Goal: Information Seeking & Learning: Check status

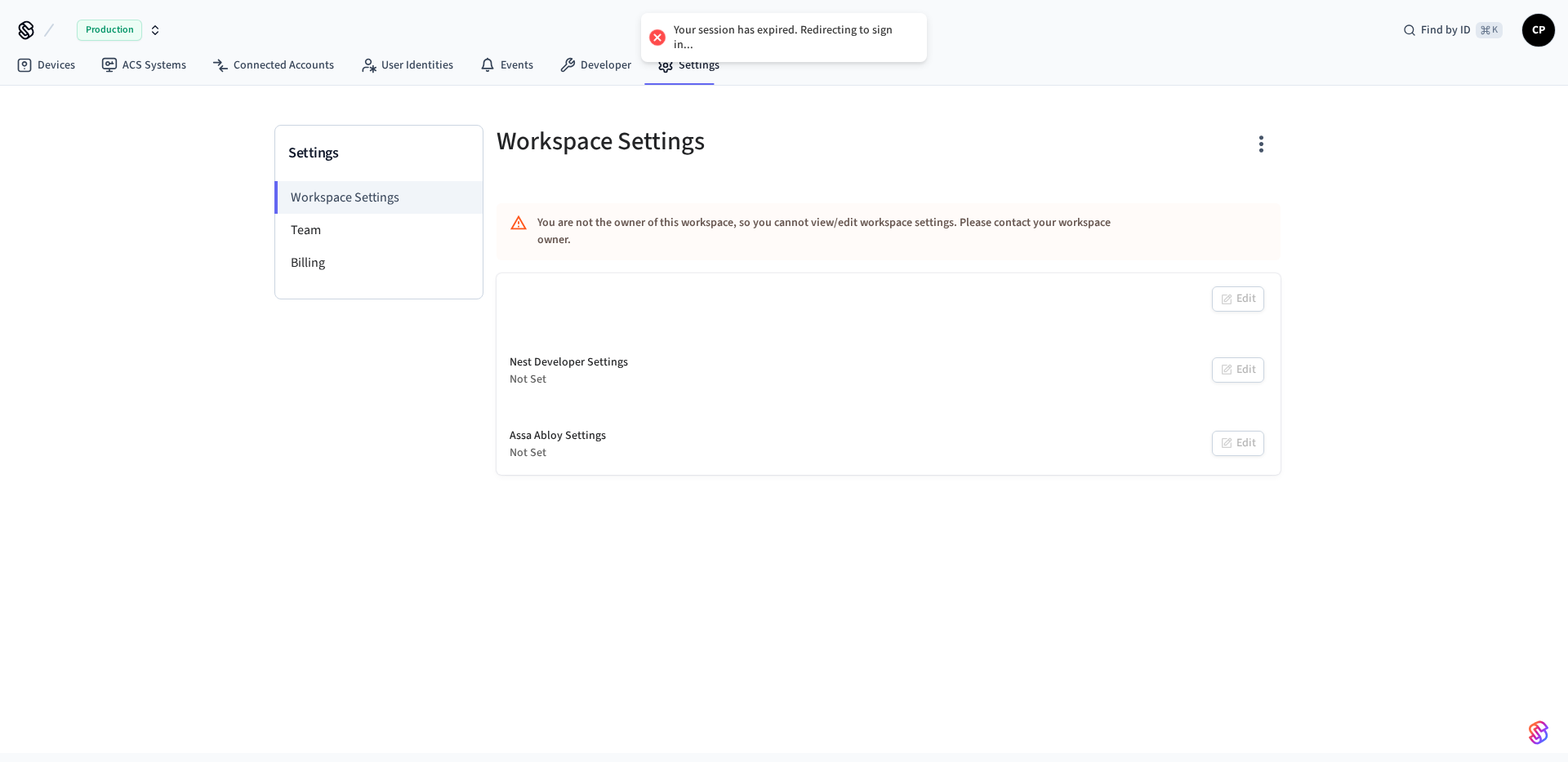
click at [144, 30] on div "Production" at bounding box center [120, 30] width 85 height 21
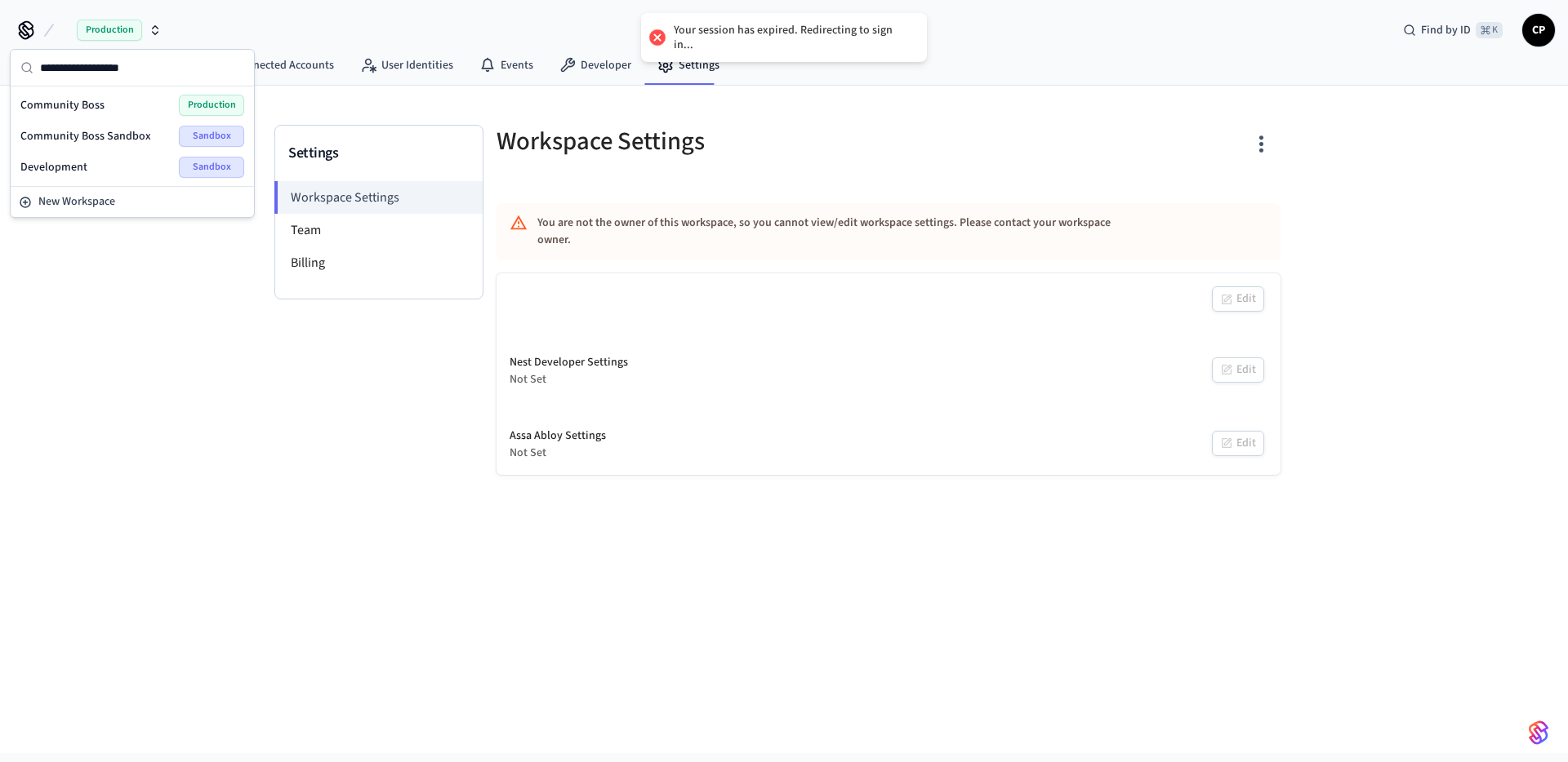
click at [108, 142] on span "Community Boss Sandbox" at bounding box center [85, 136] width 130 height 16
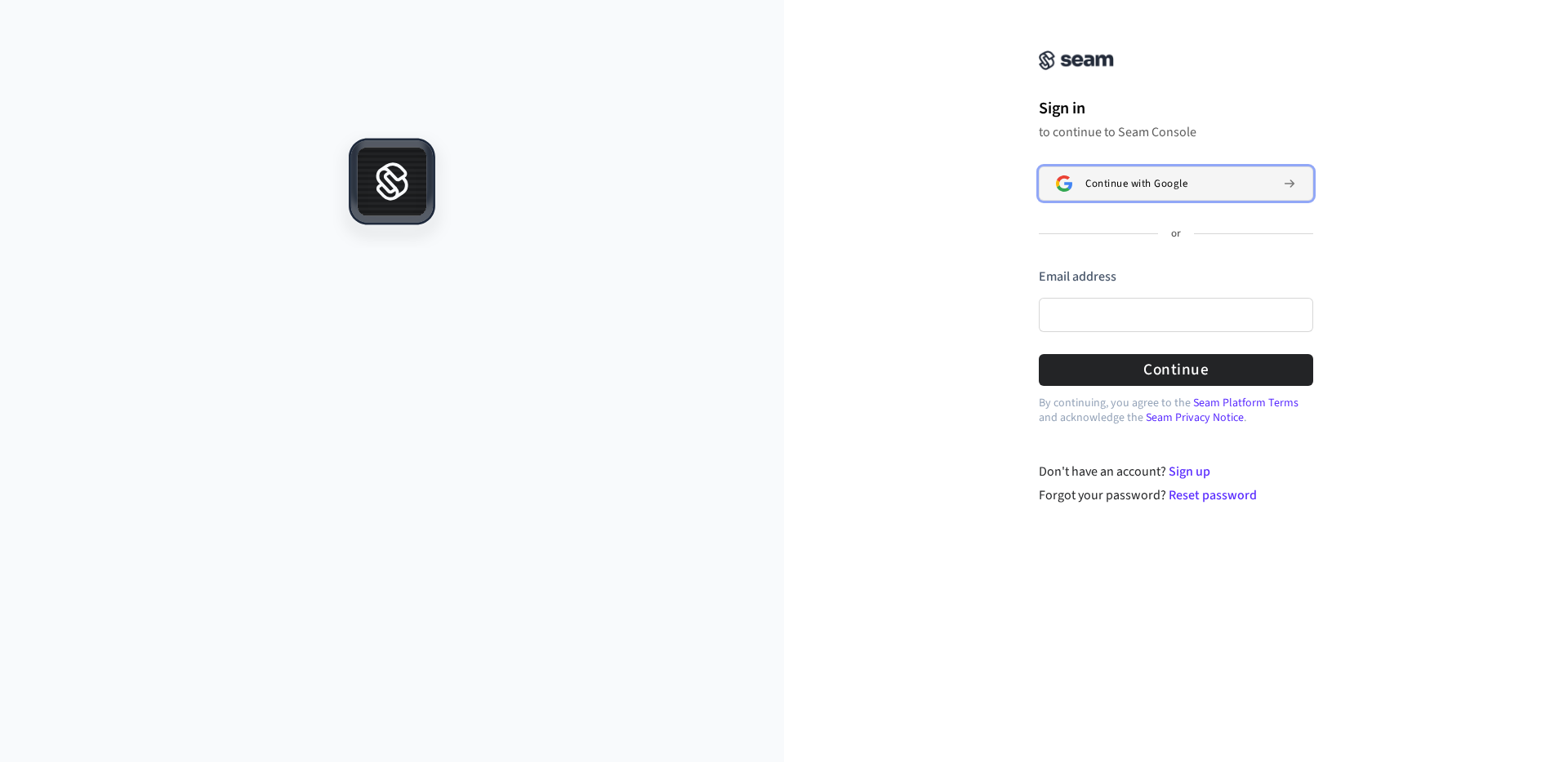
click at [1115, 187] on span "Continue with Google" at bounding box center [1135, 183] width 102 height 13
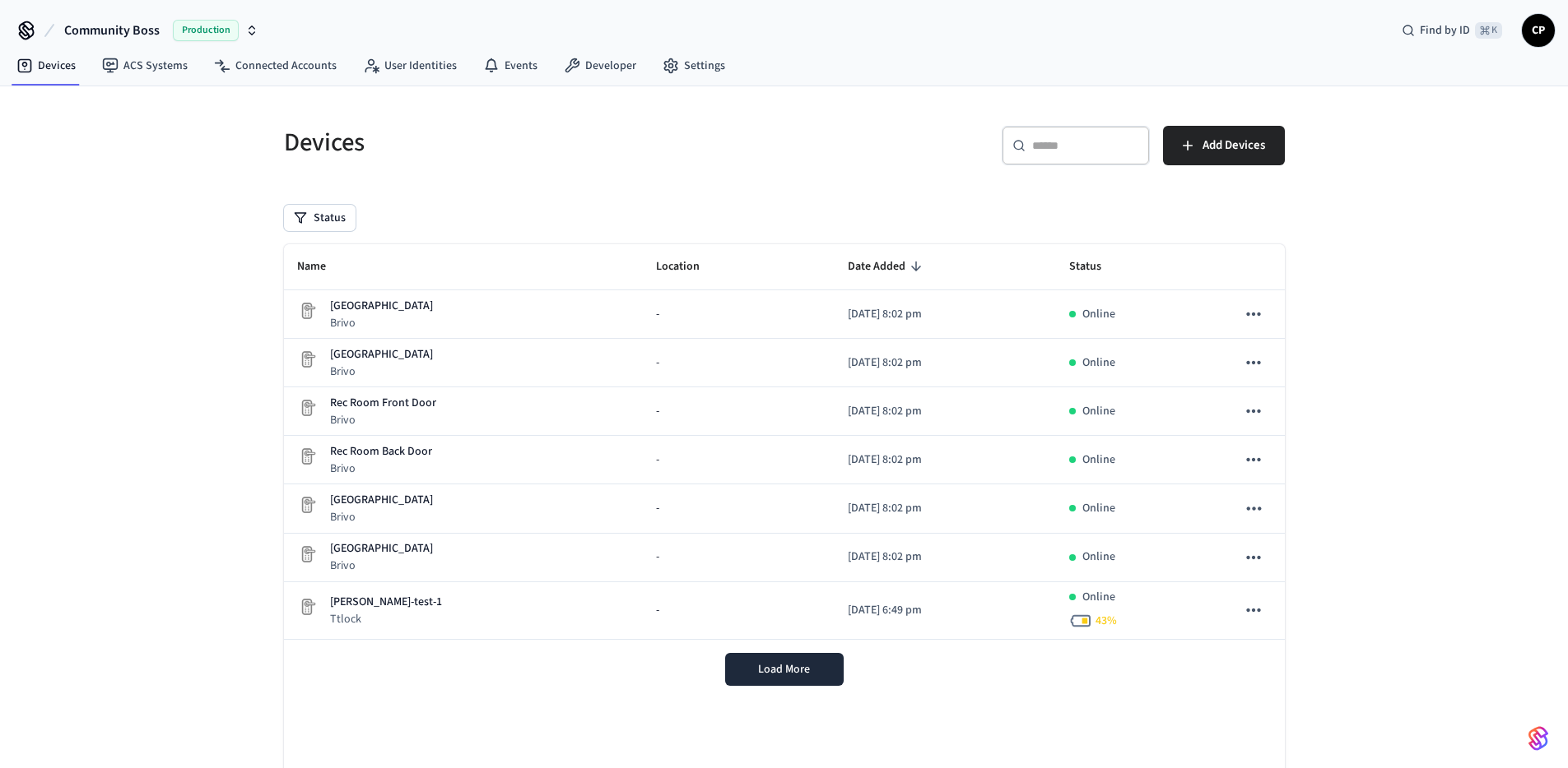
click at [246, 27] on icon "button" at bounding box center [252, 30] width 13 height 13
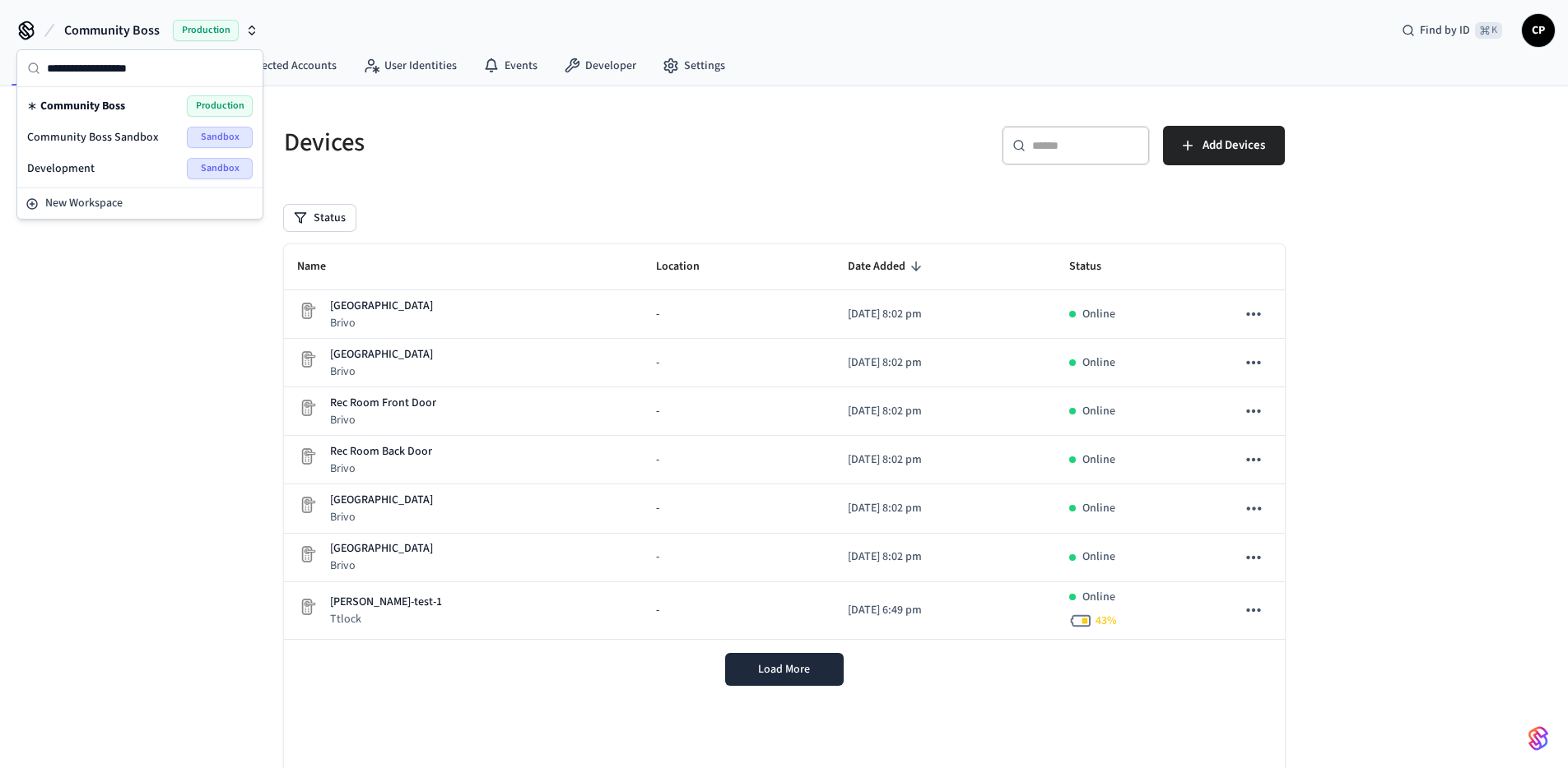
click at [105, 142] on span "Community Boss Sandbox" at bounding box center [92, 138] width 131 height 16
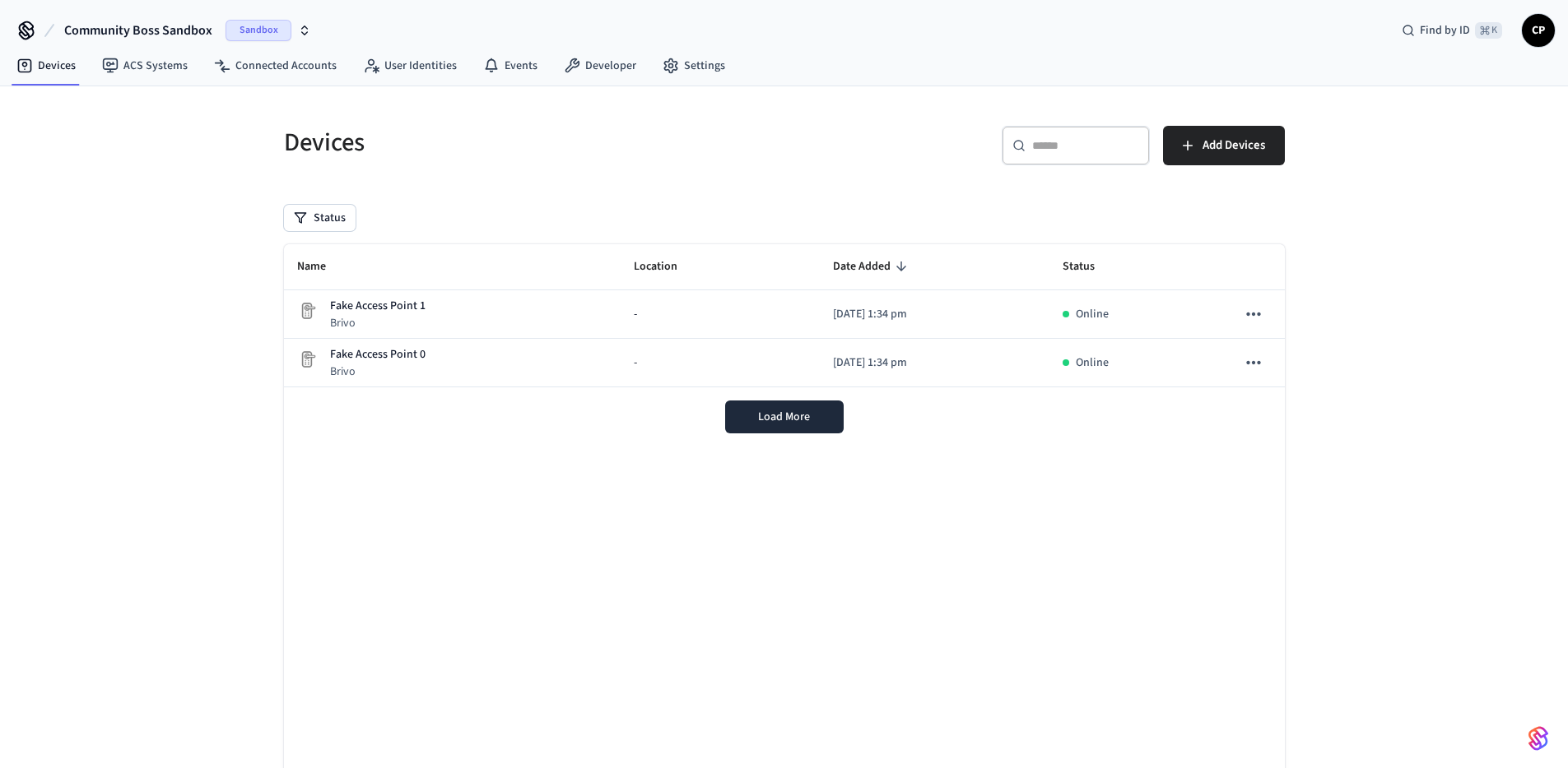
click at [171, 338] on div "Devices ​ ​ Add Devices Status Name Location Date Added Status Fake Access Poin…" at bounding box center [784, 456] width 1568 height 739
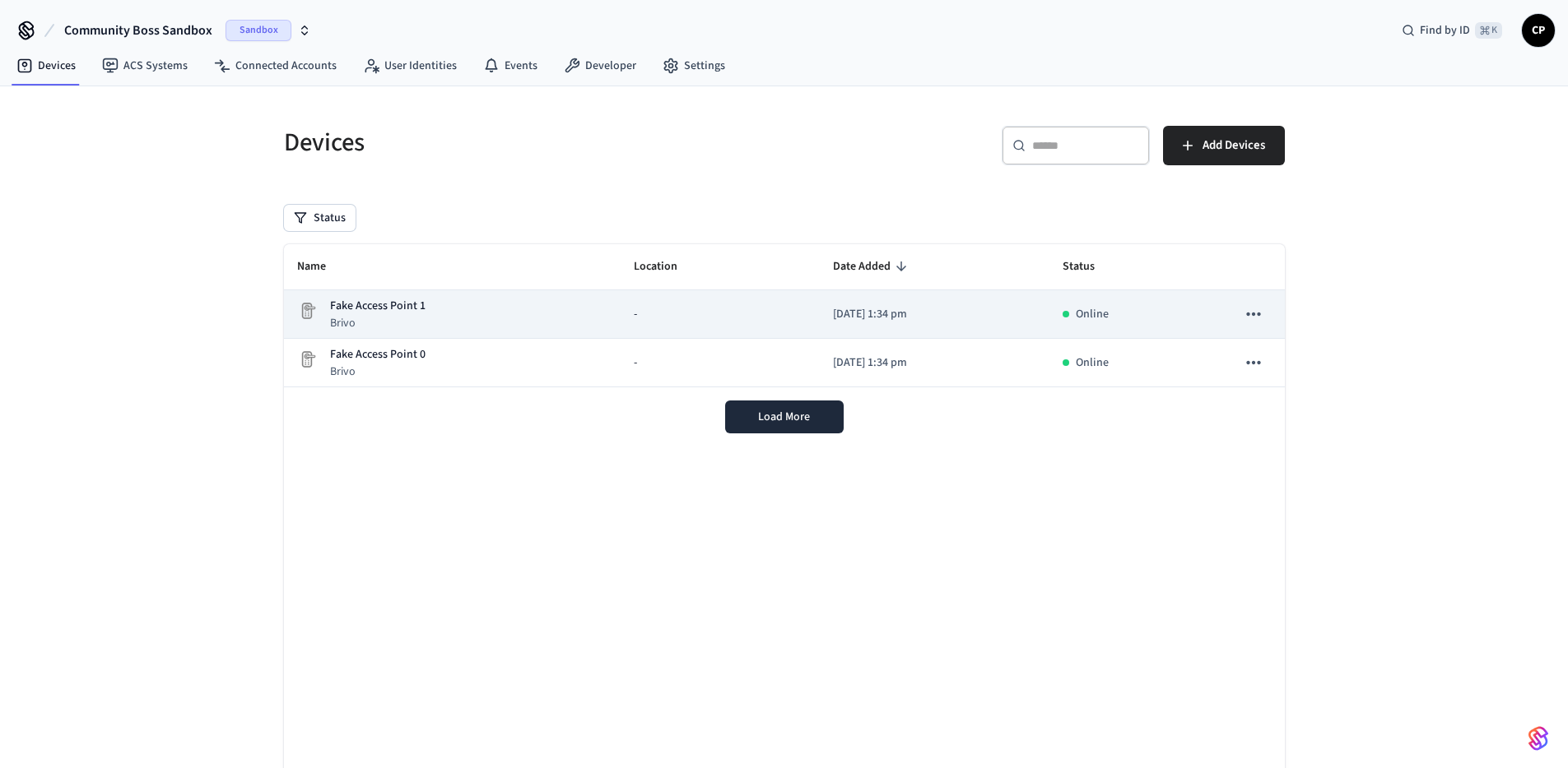
click at [356, 306] on p "Fake Access Point 1" at bounding box center [377, 305] width 96 height 17
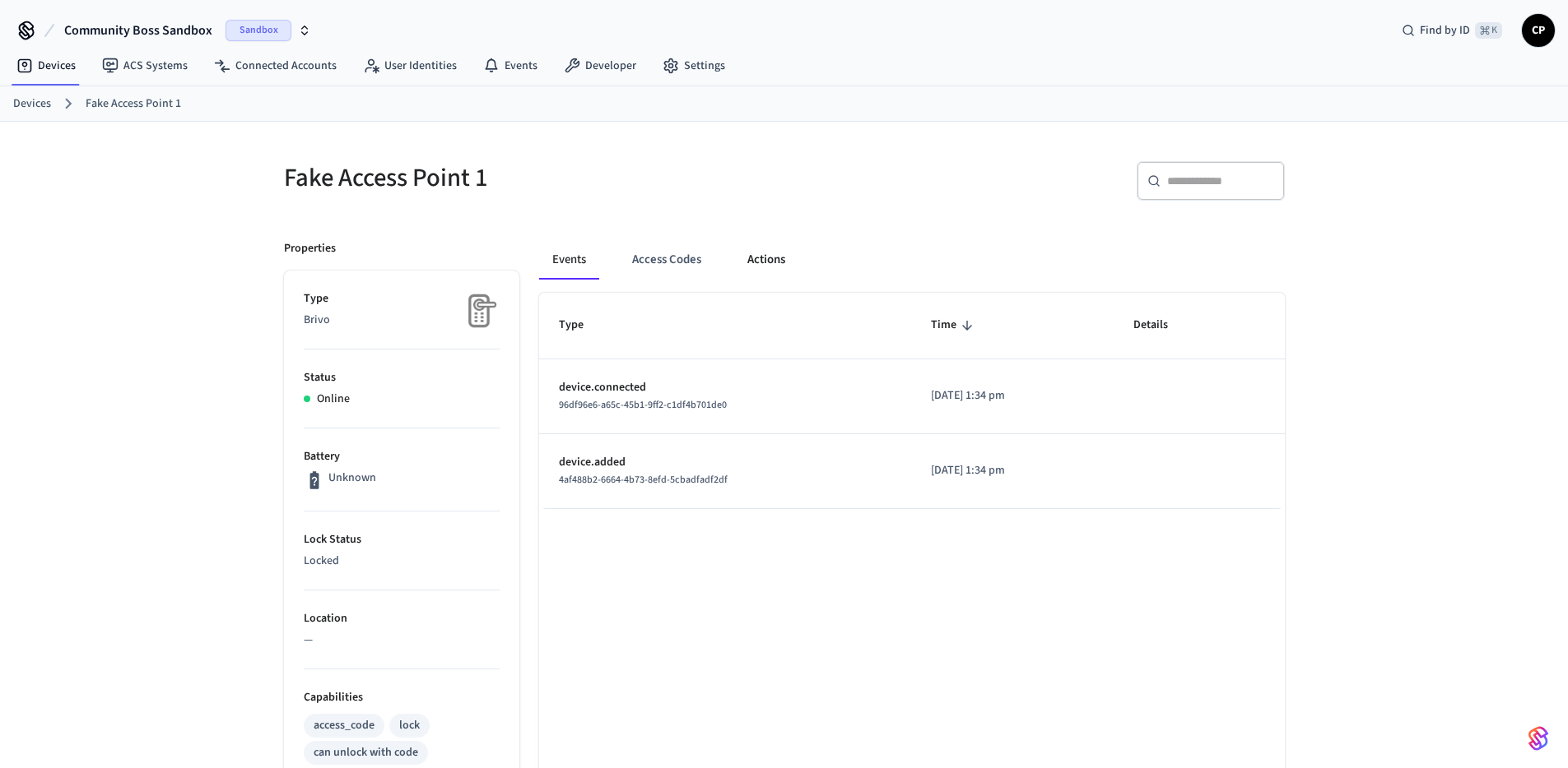
click at [760, 261] on button "Actions" at bounding box center [767, 260] width 64 height 39
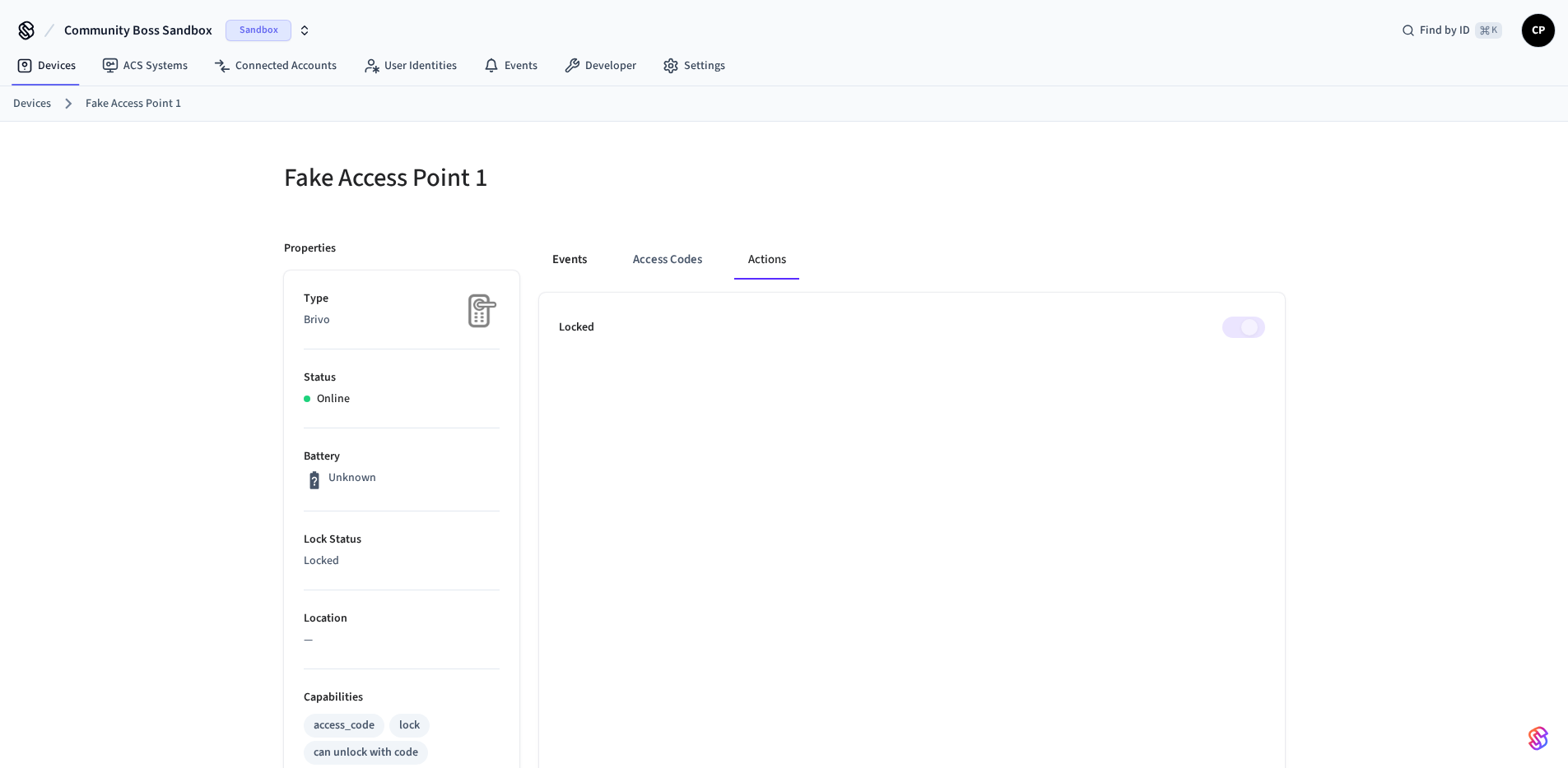
click at [591, 256] on button "Events" at bounding box center [569, 260] width 61 height 39
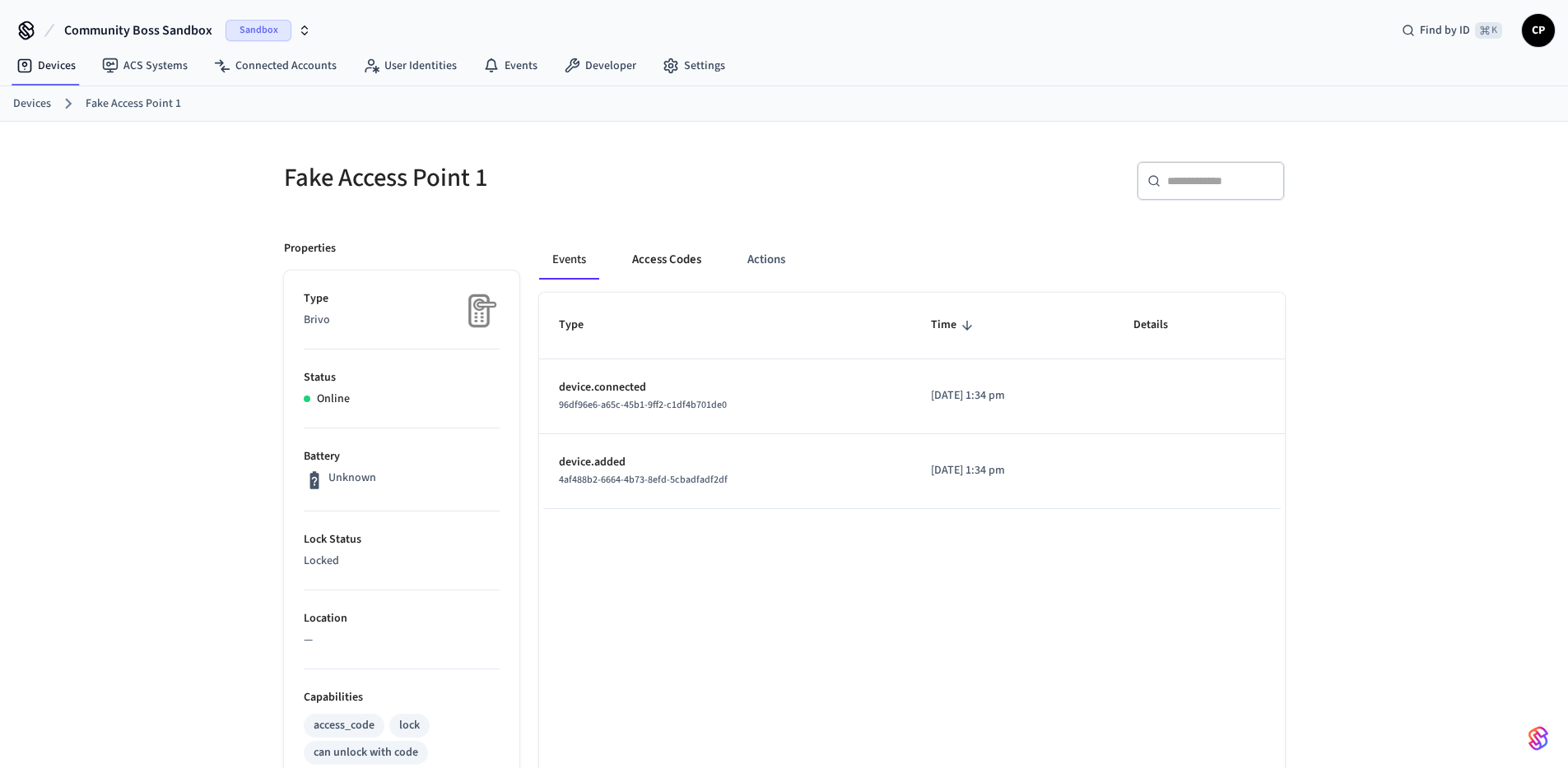
click at [663, 256] on button "Access Codes" at bounding box center [667, 260] width 96 height 39
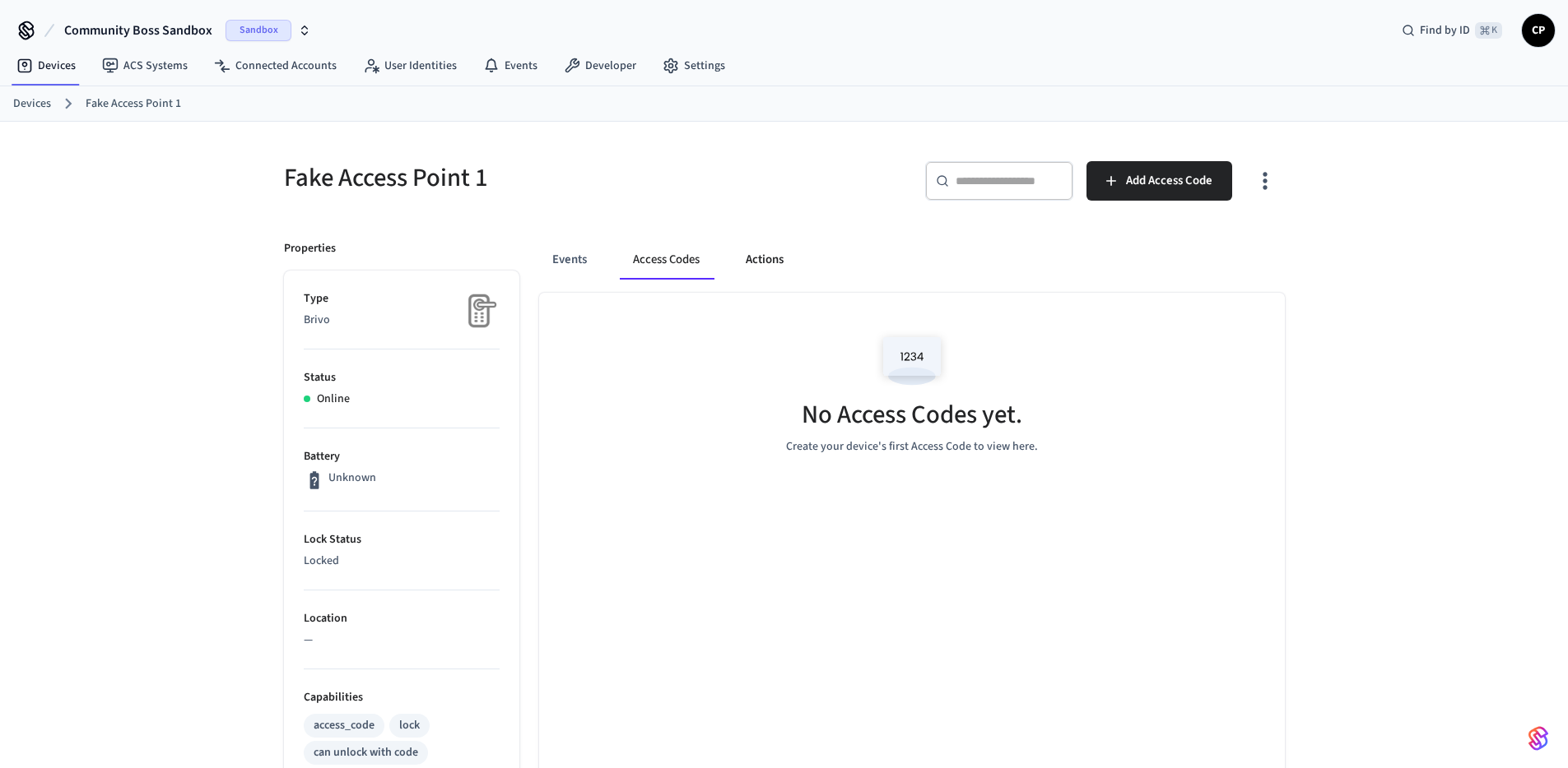
click at [770, 263] on button "Actions" at bounding box center [765, 260] width 64 height 39
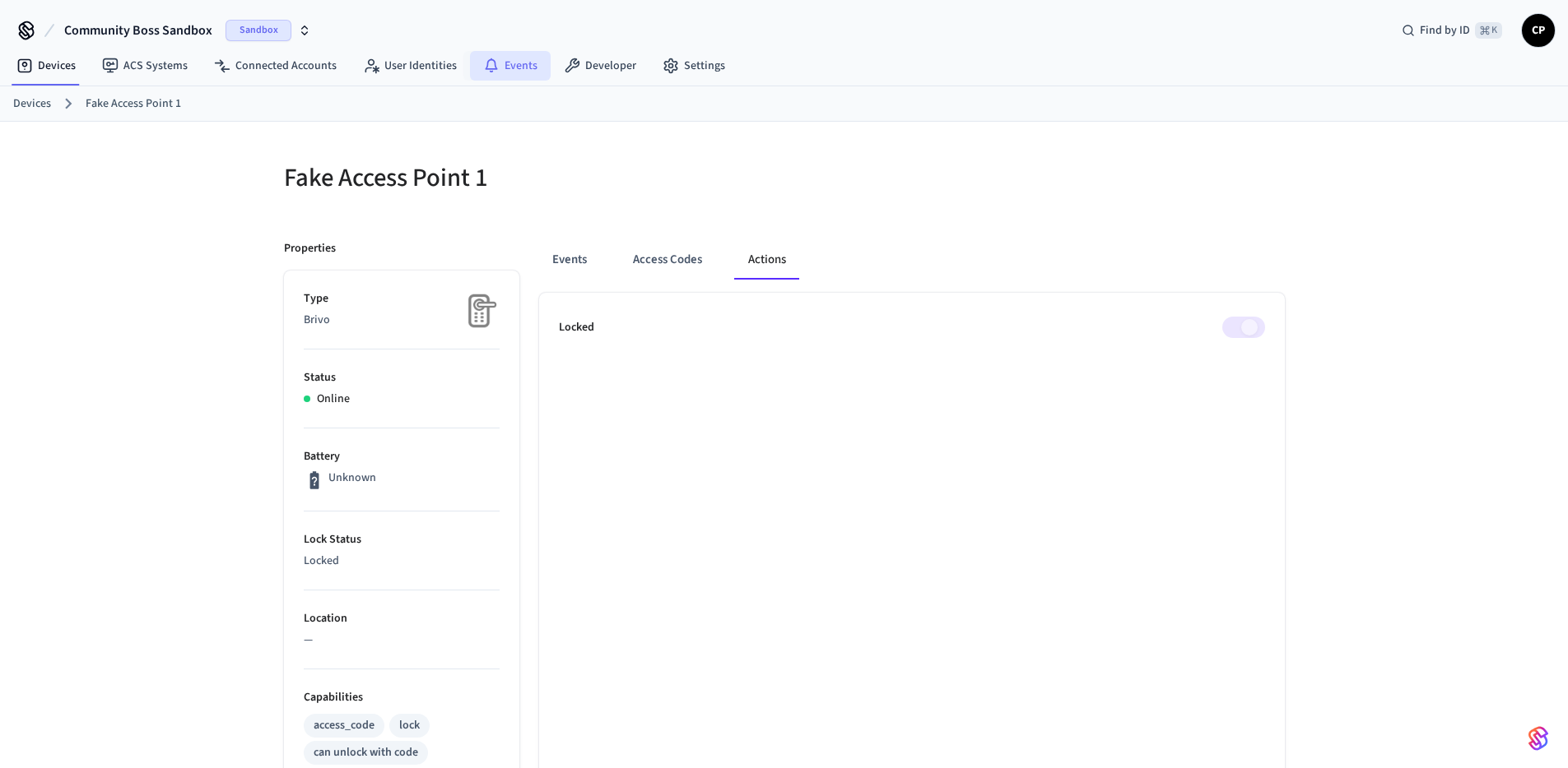
click at [519, 68] on link "Events" at bounding box center [510, 65] width 80 height 29
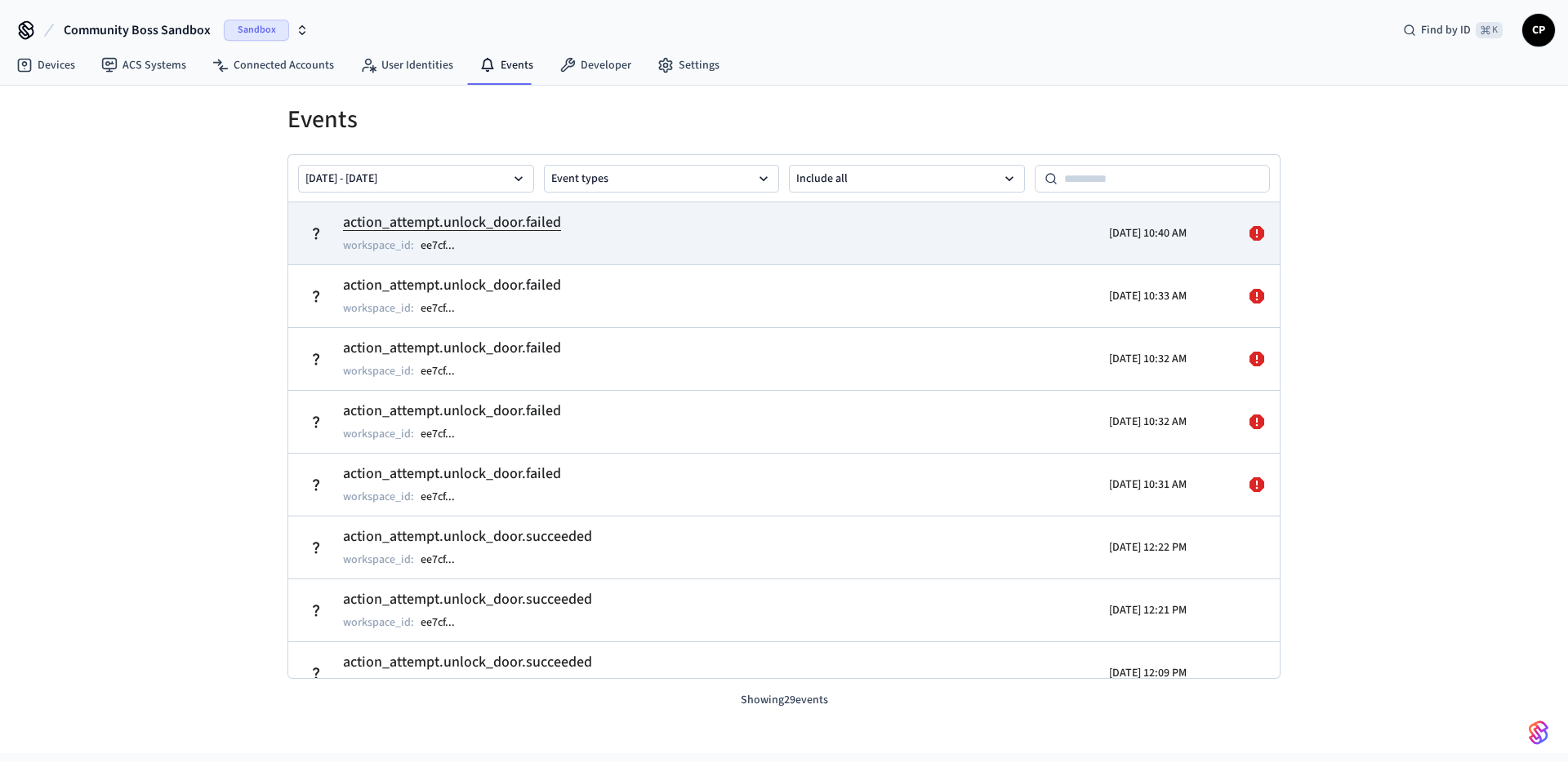
click at [1247, 232] on icon at bounding box center [1257, 233] width 20 height 19
click at [1249, 235] on icon at bounding box center [1256, 233] width 15 height 15
click at [410, 222] on h2 "action_attempt.unlock_door.failed" at bounding box center [452, 223] width 218 height 23
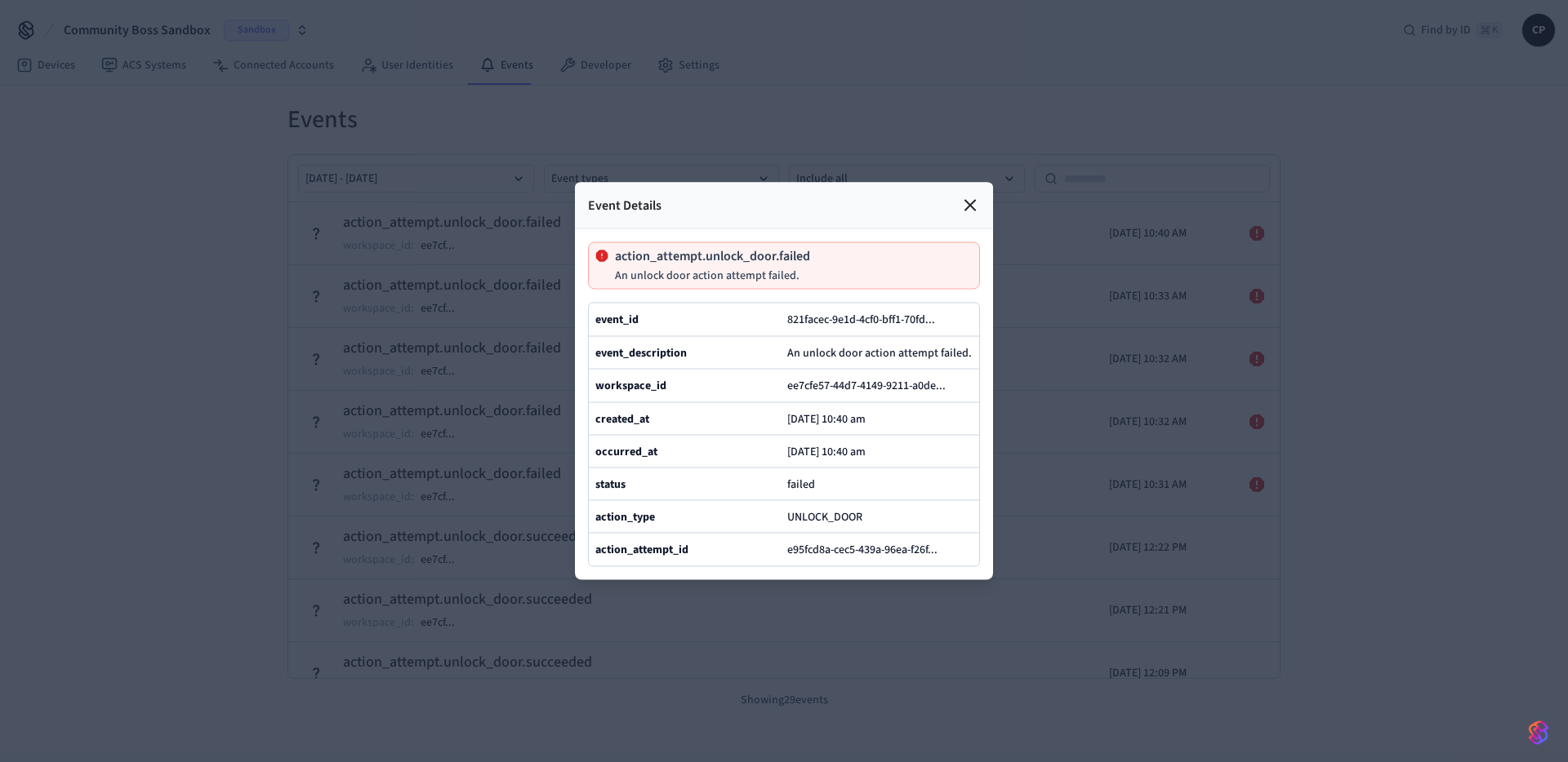
click at [963, 196] on icon at bounding box center [970, 206] width 20 height 19
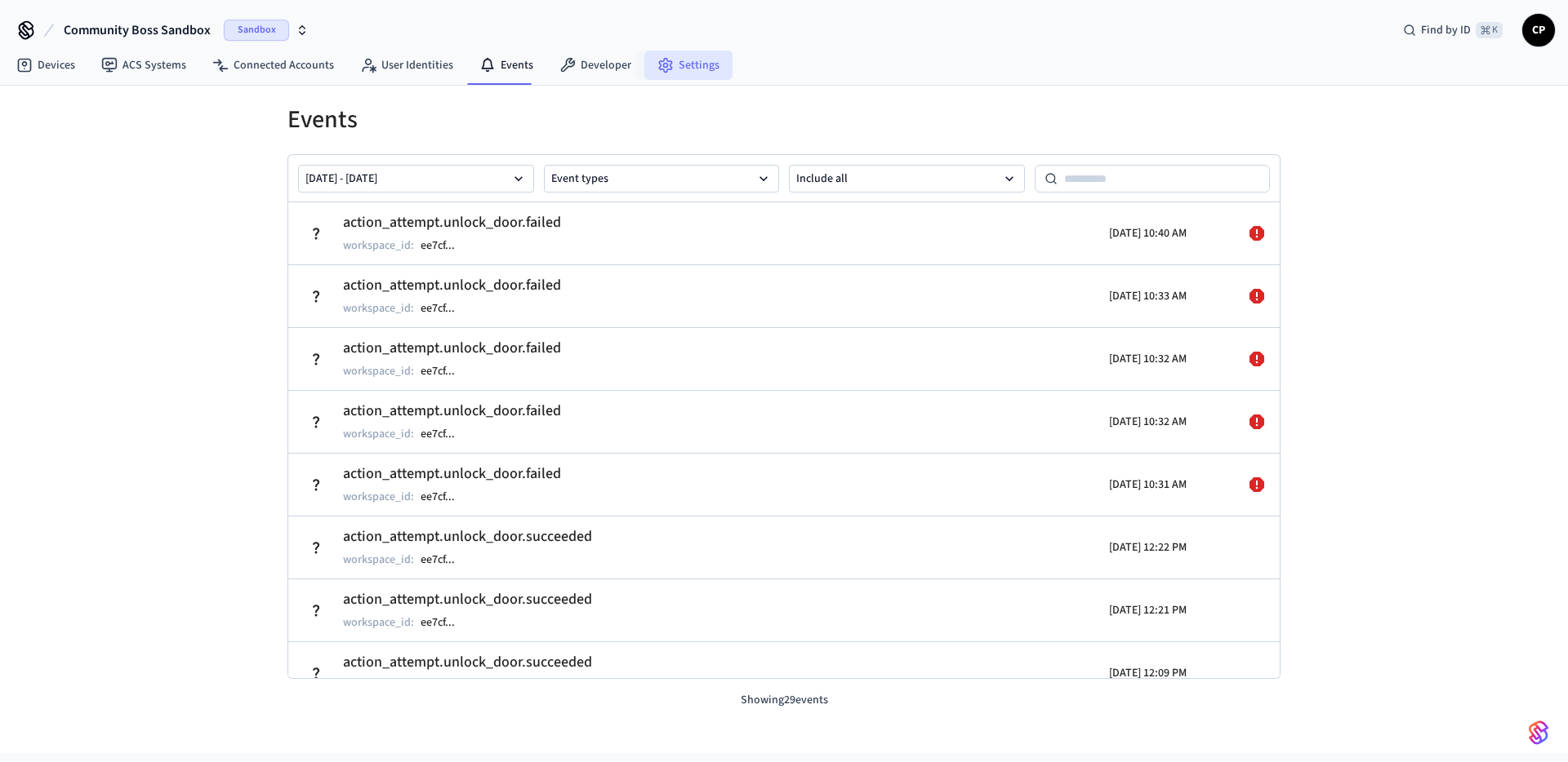
click at [667, 69] on link "Settings" at bounding box center [688, 65] width 88 height 29
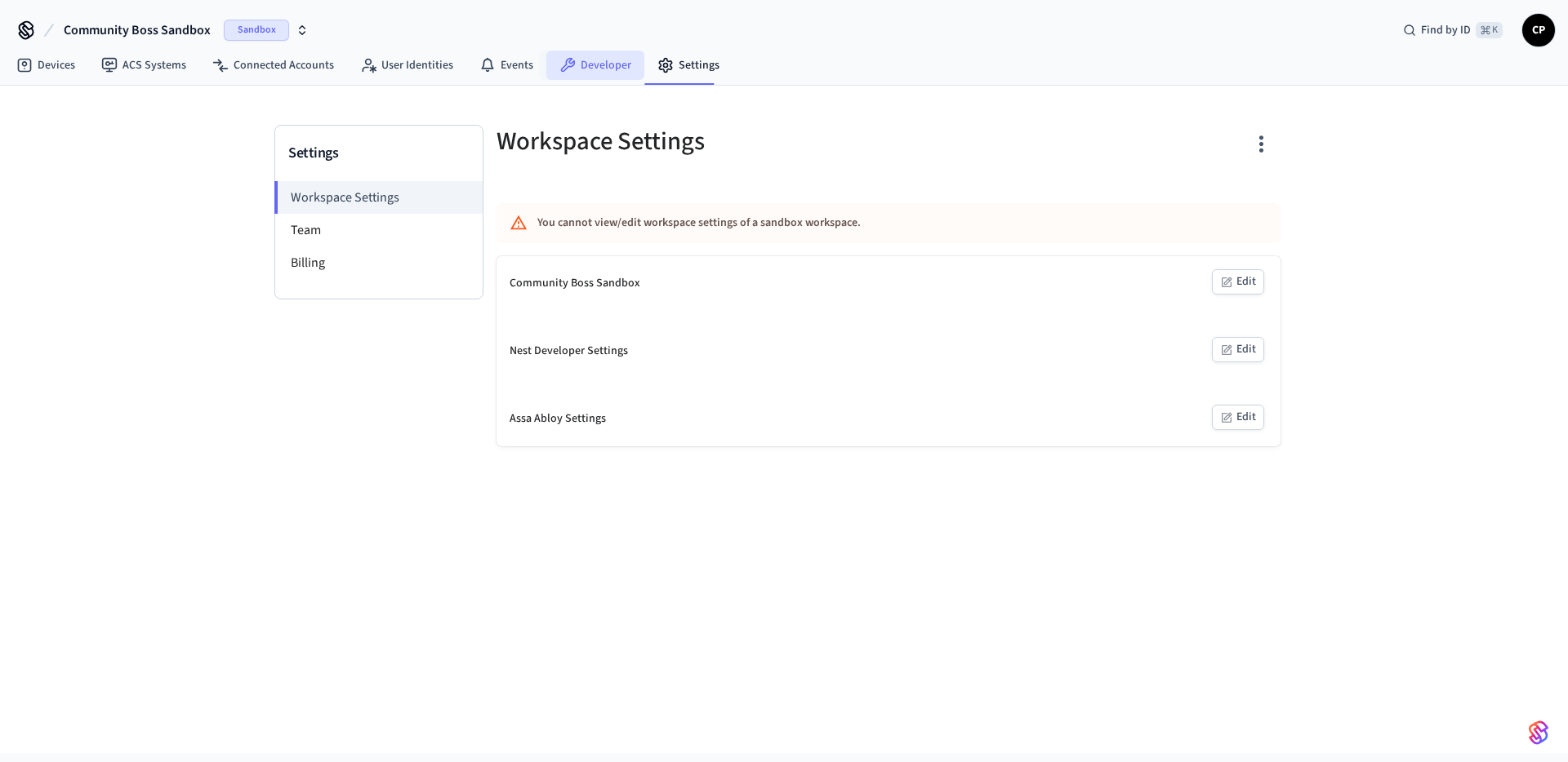
click at [620, 70] on link "Developer" at bounding box center [595, 65] width 98 height 29
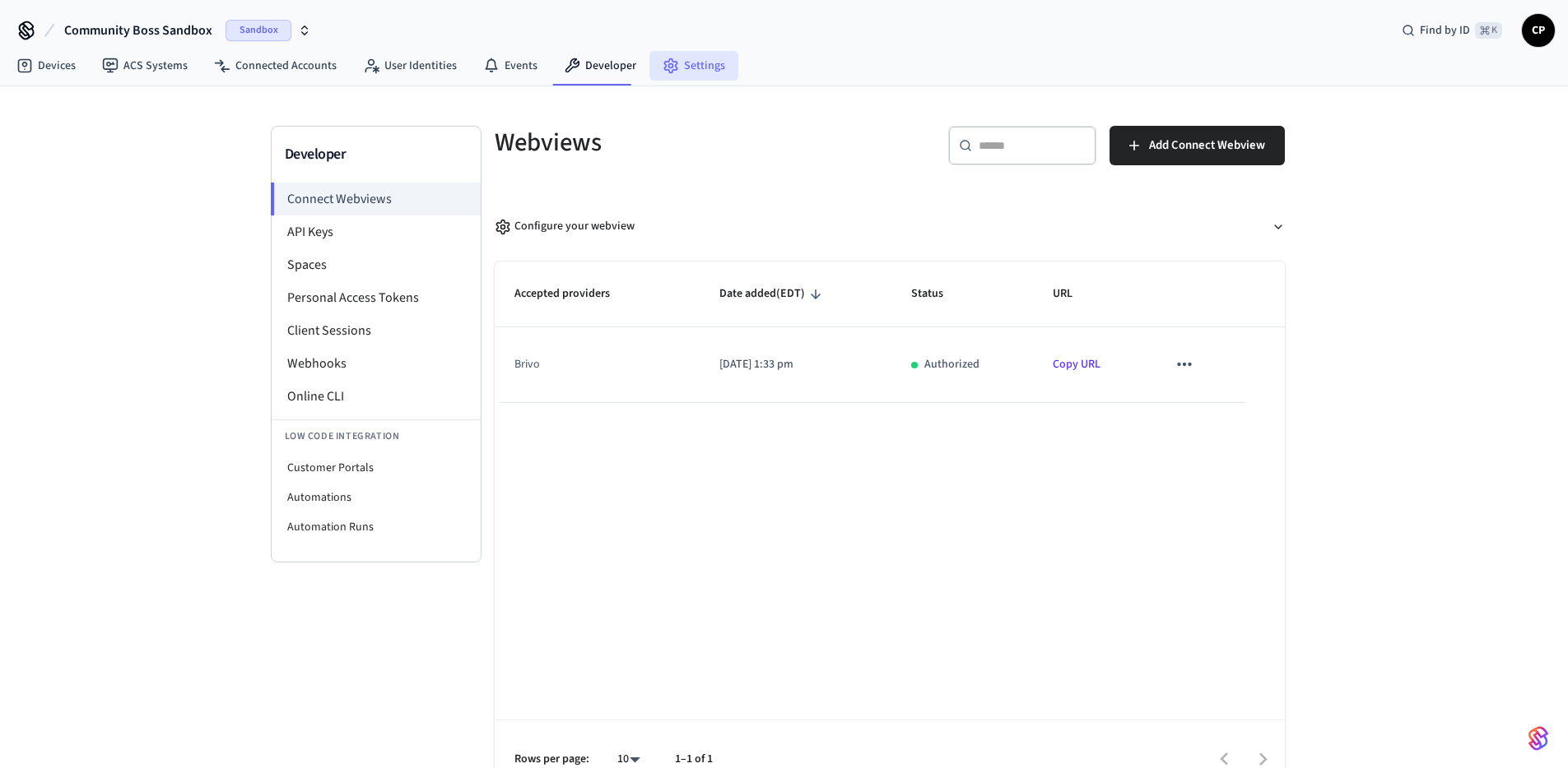
click at [685, 68] on link "Settings" at bounding box center [693, 65] width 88 height 29
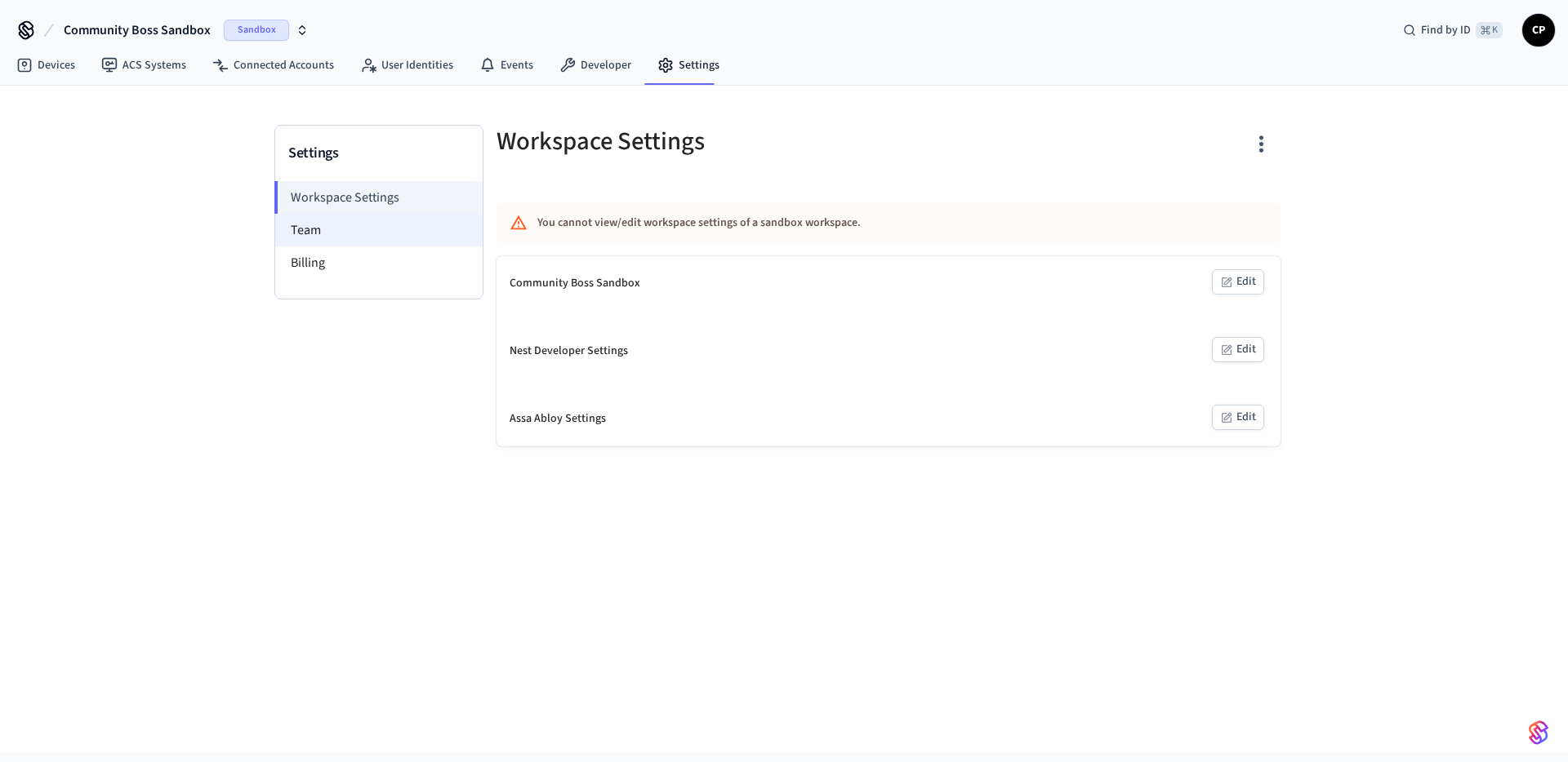
click at [312, 232] on li "Team" at bounding box center [378, 229] width 207 height 33
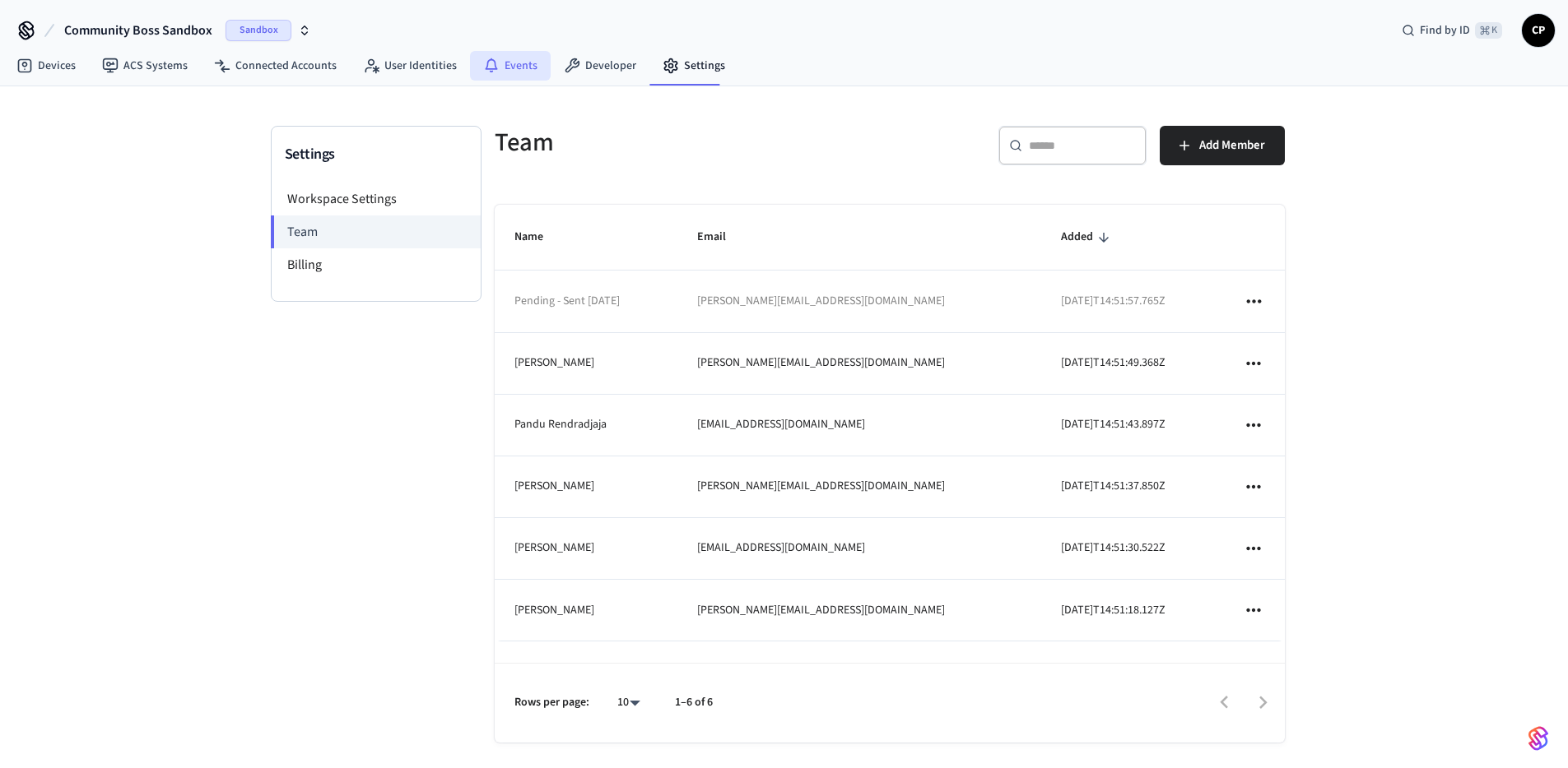
click at [500, 70] on link "Events" at bounding box center [510, 65] width 80 height 29
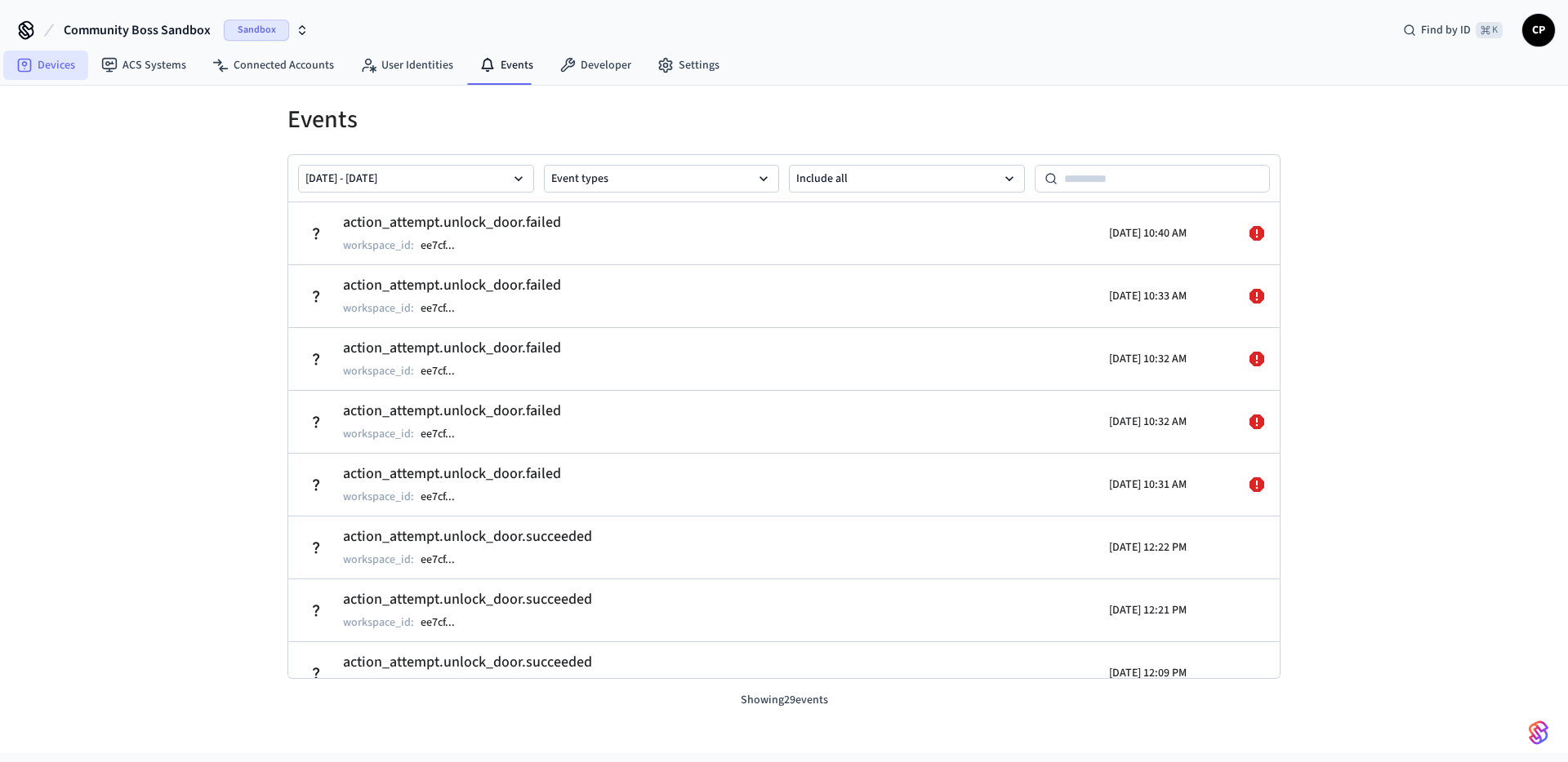
click at [57, 66] on link "Devices" at bounding box center [46, 65] width 85 height 29
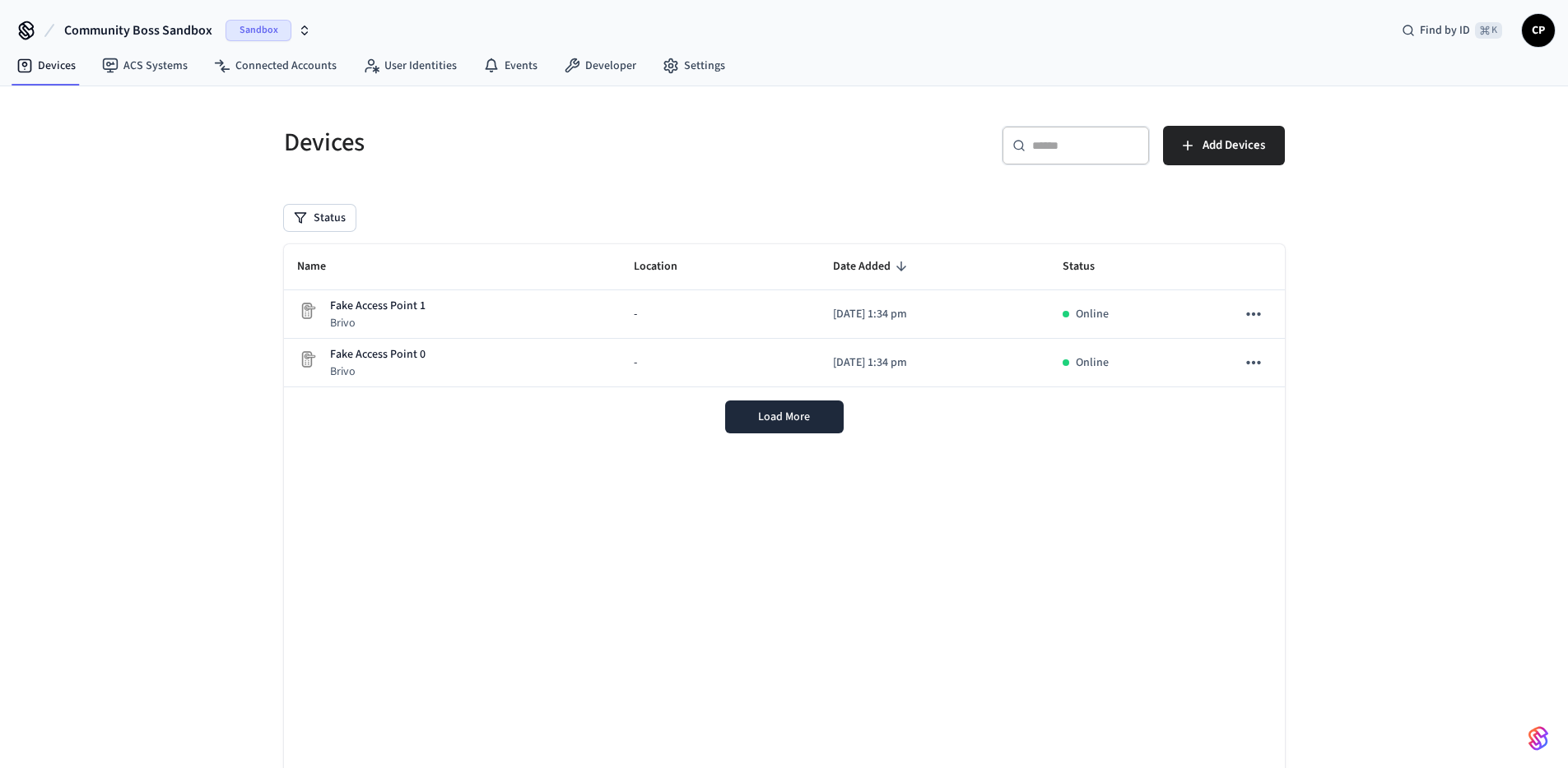
click at [232, 24] on span "Sandbox" at bounding box center [258, 30] width 66 height 21
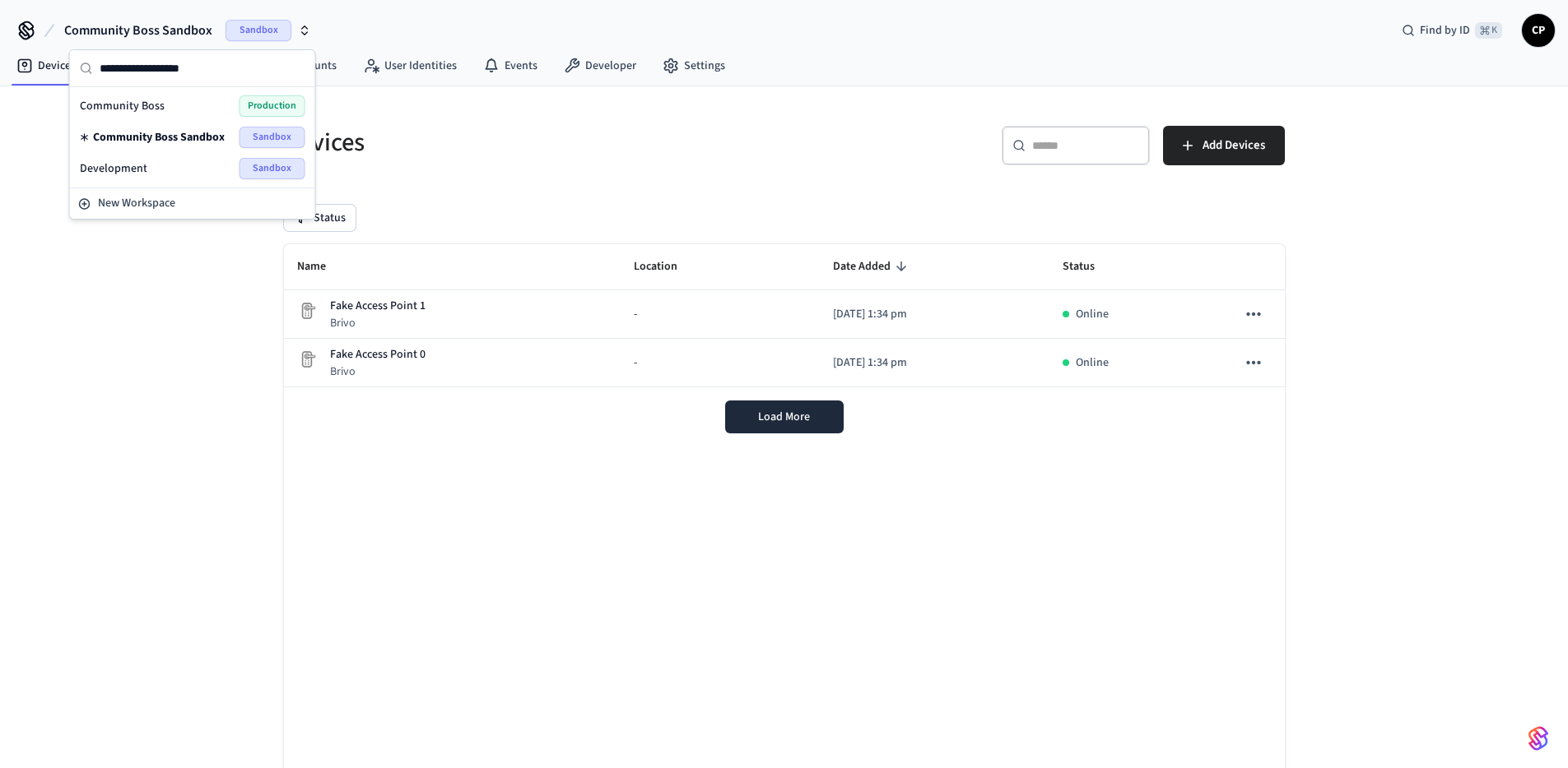
click at [166, 112] on div "Community Boss Production" at bounding box center [192, 106] width 225 height 21
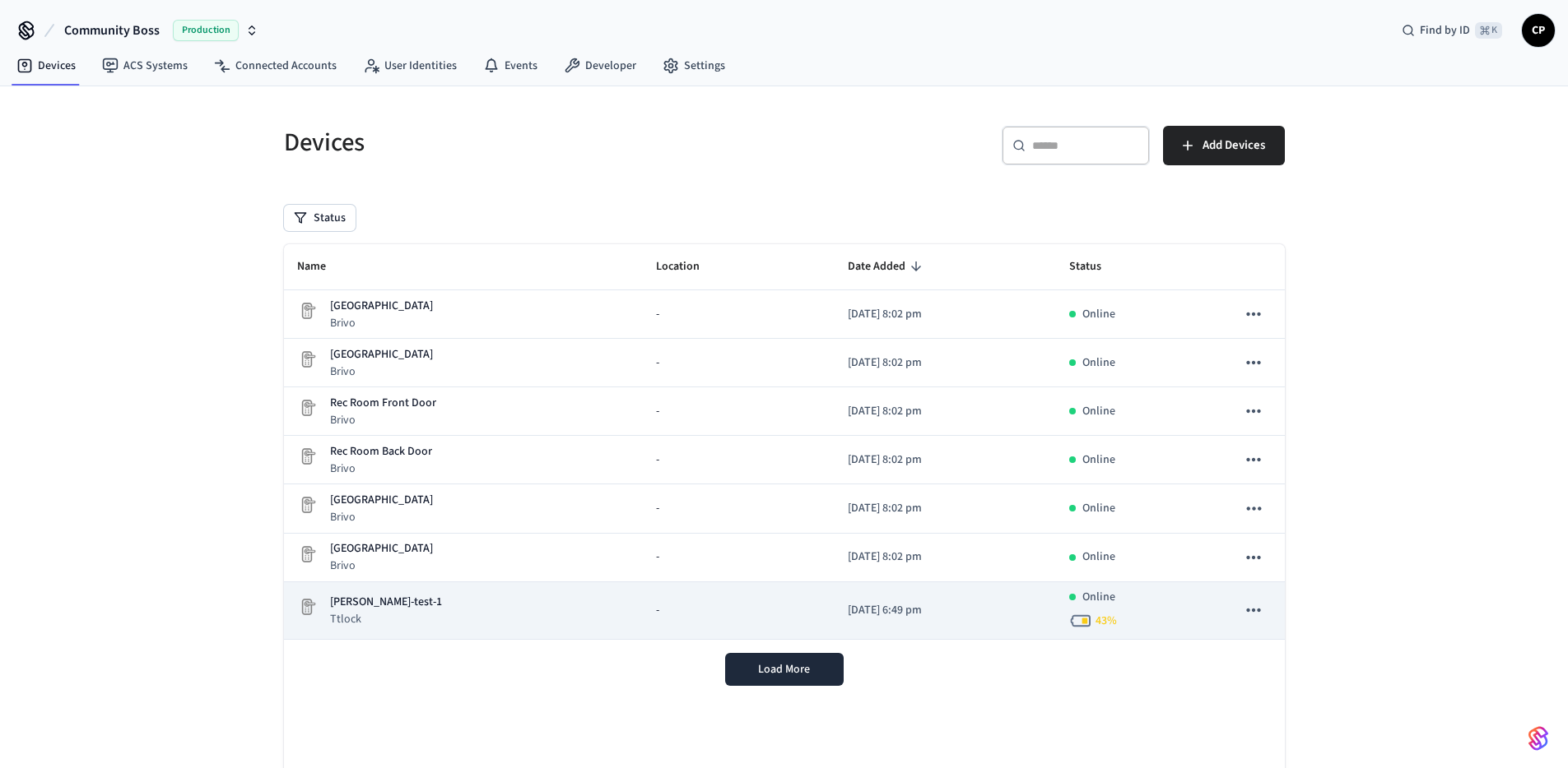
click at [371, 607] on p "[PERSON_NAME]-test-1" at bounding box center [385, 602] width 112 height 17
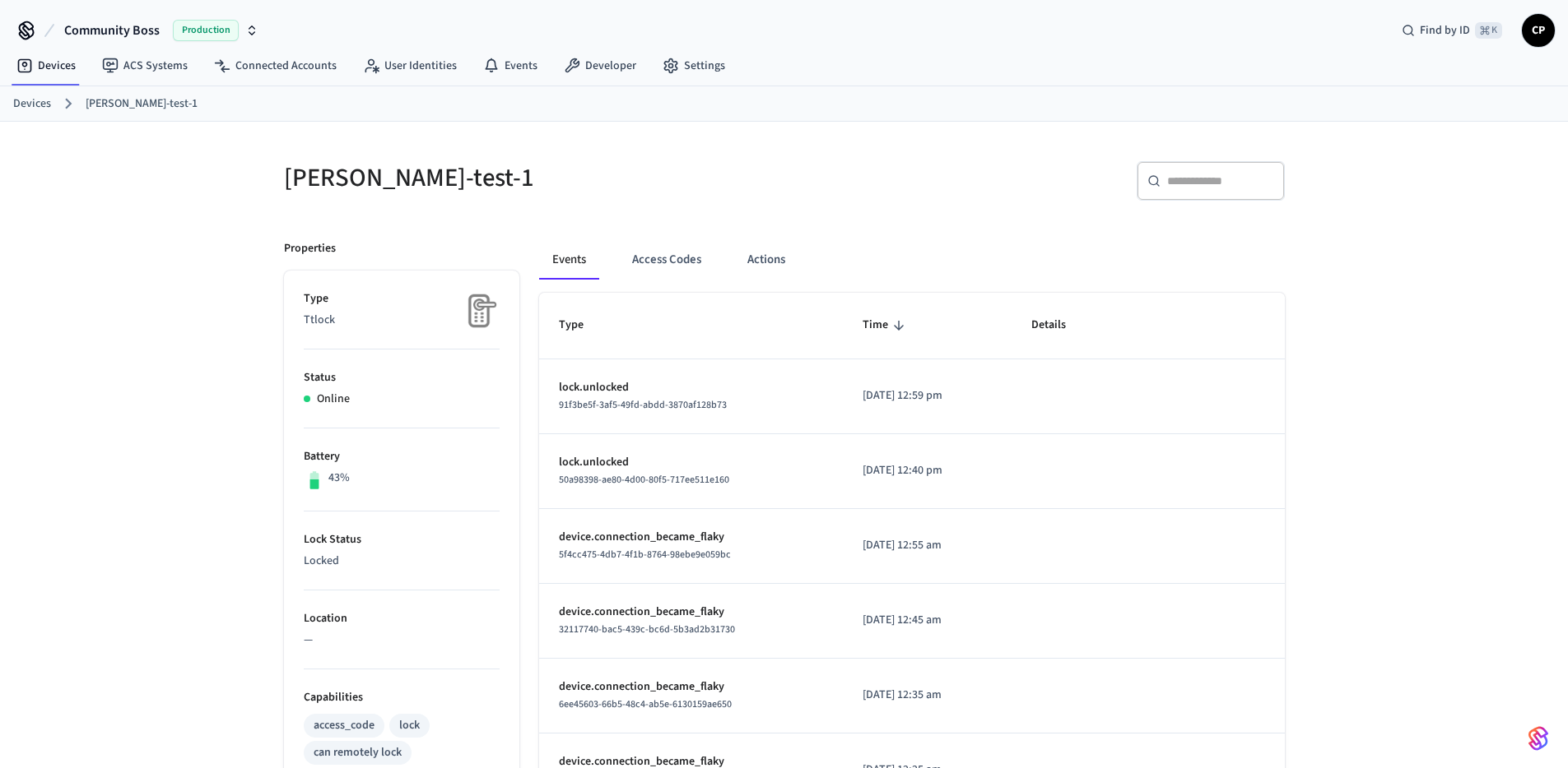
click at [141, 374] on div "mcgrath-test-1 ​ ​ Properties Type Ttlock Status Online Battery 43% Lock Status…" at bounding box center [784, 662] width 1568 height 1081
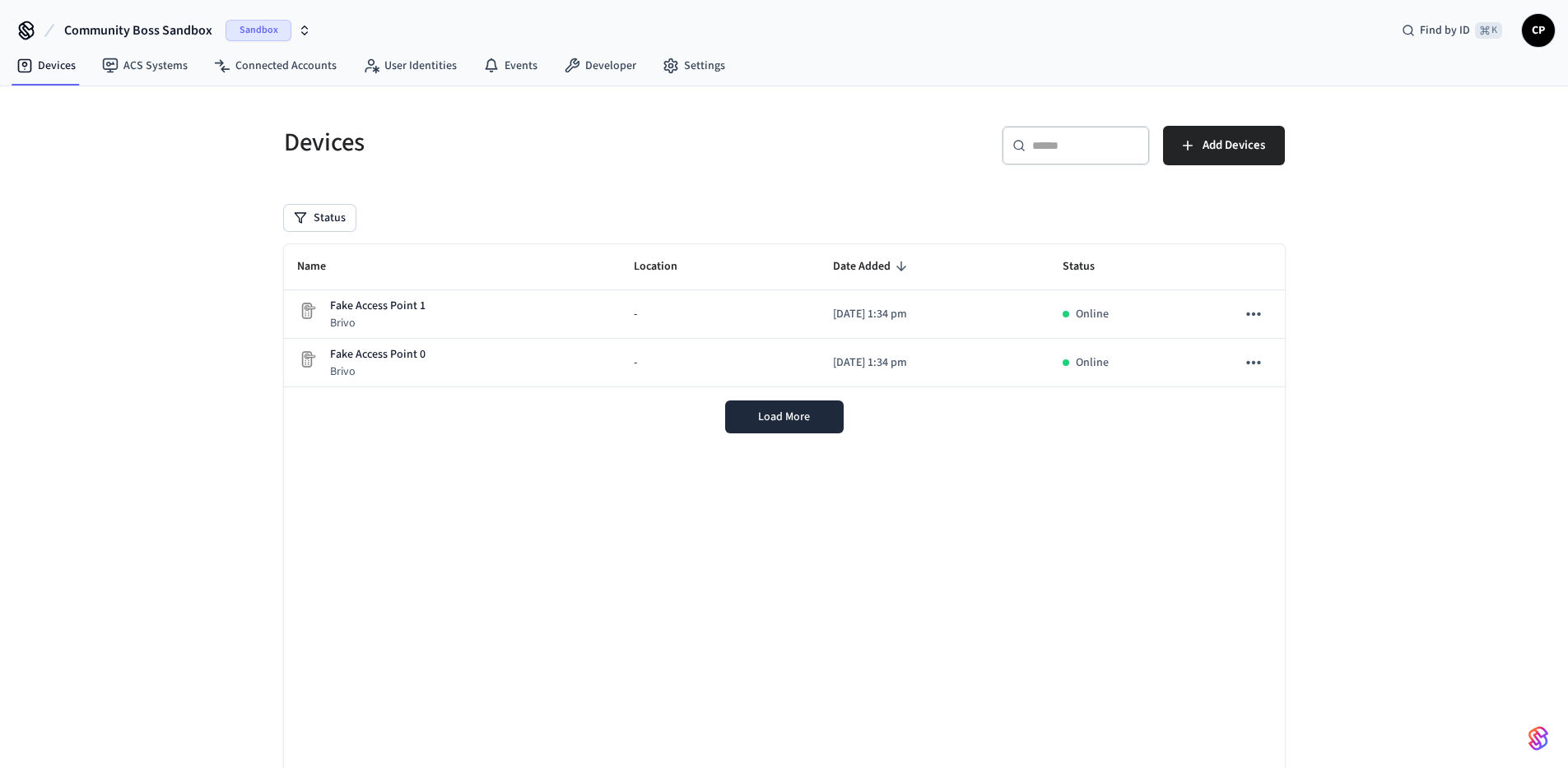
click at [292, 29] on div "Sandbox" at bounding box center [268, 30] width 86 height 21
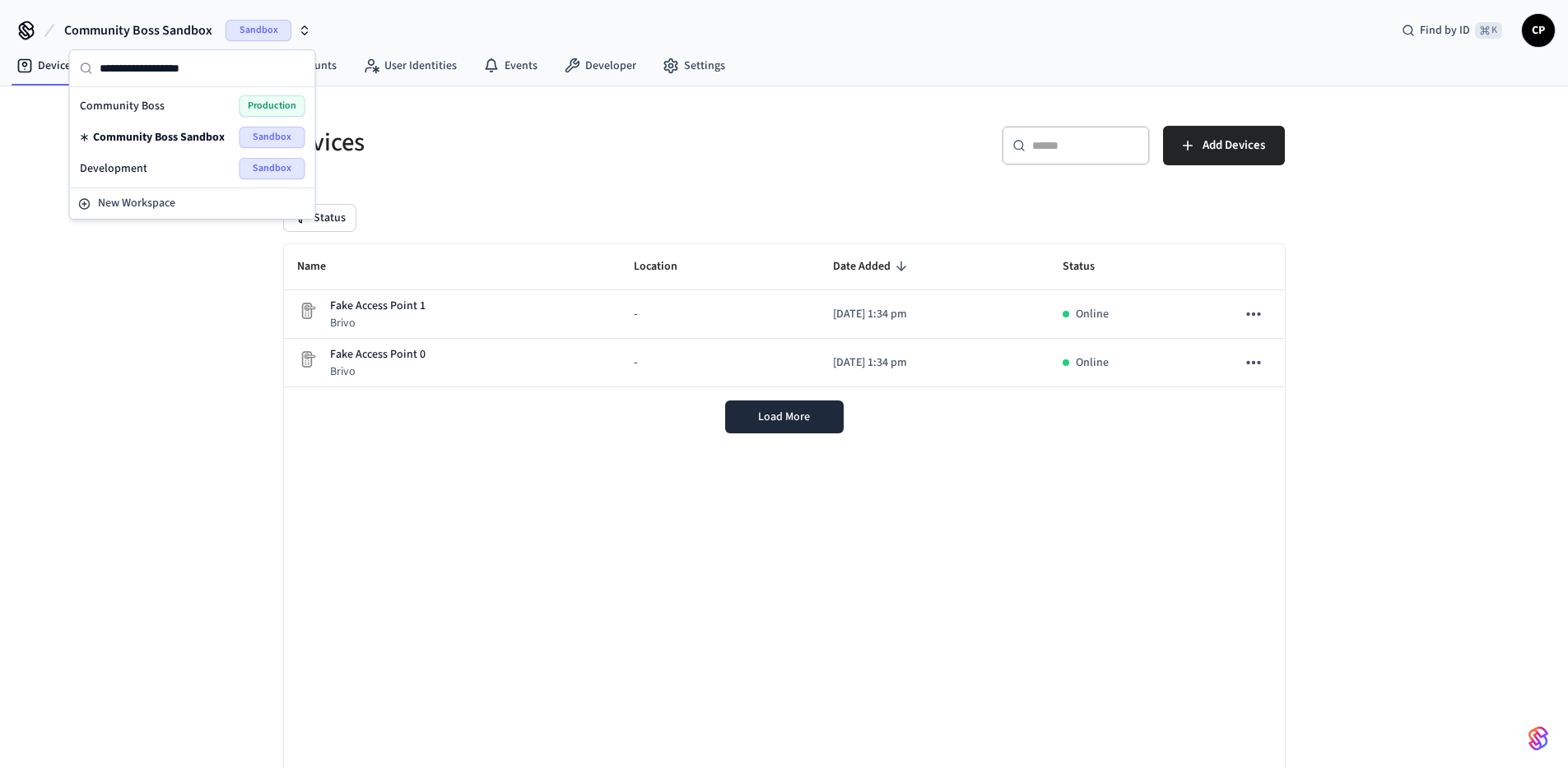
click at [208, 116] on div "Community Boss Production" at bounding box center [192, 106] width 225 height 21
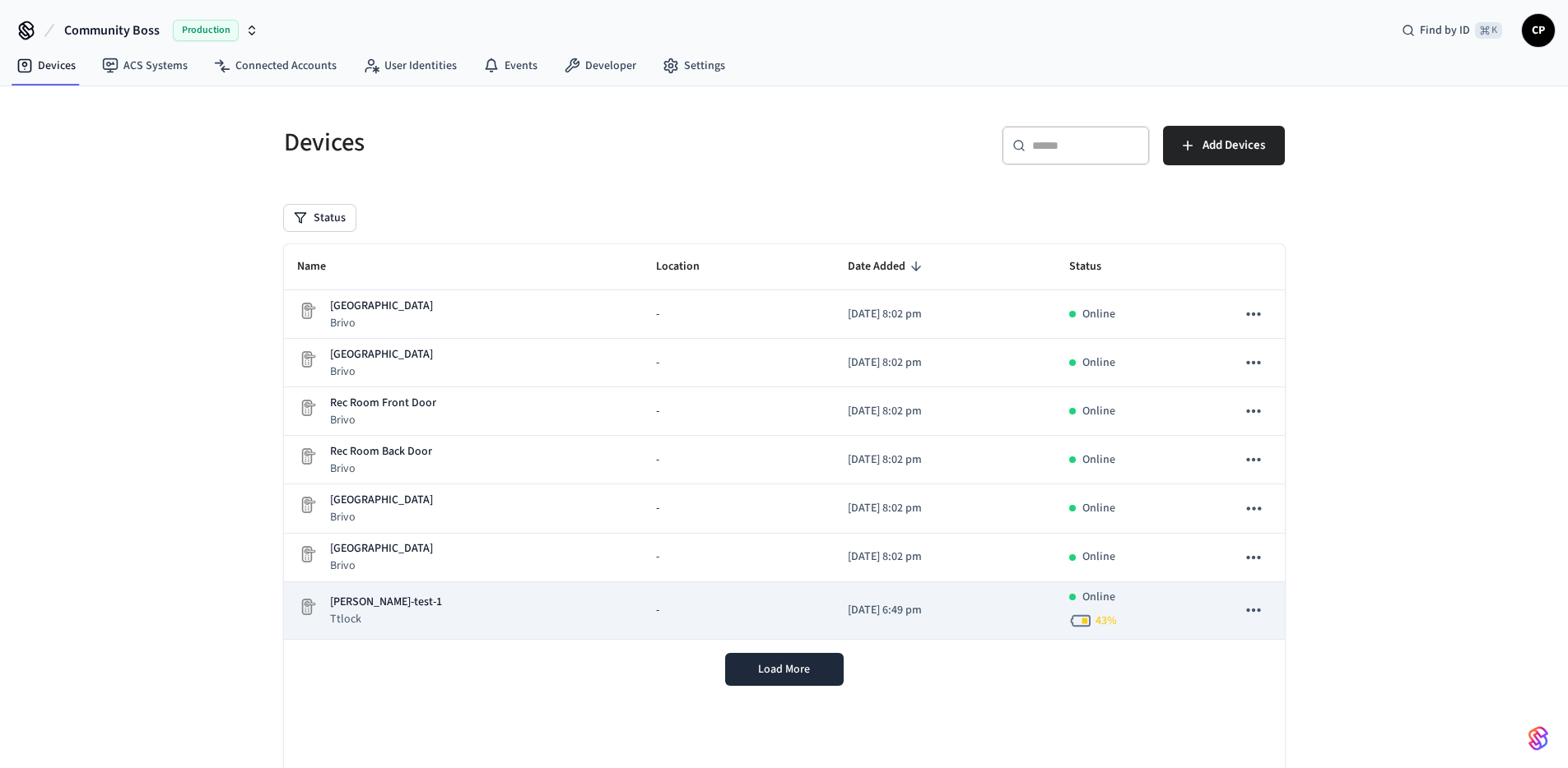
click at [364, 614] on p "Ttlock" at bounding box center [385, 619] width 112 height 16
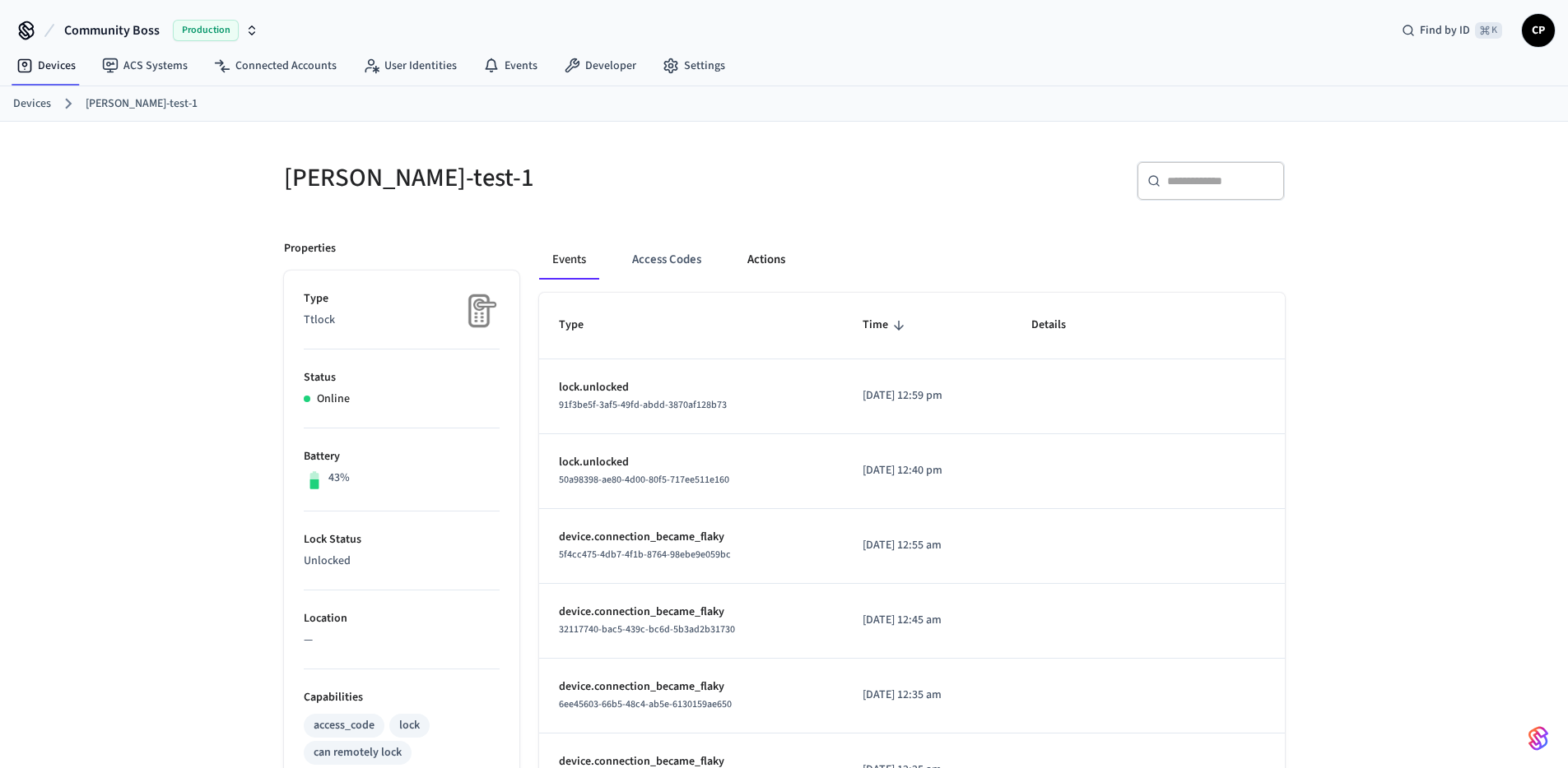
click at [767, 258] on button "Actions" at bounding box center [767, 260] width 64 height 39
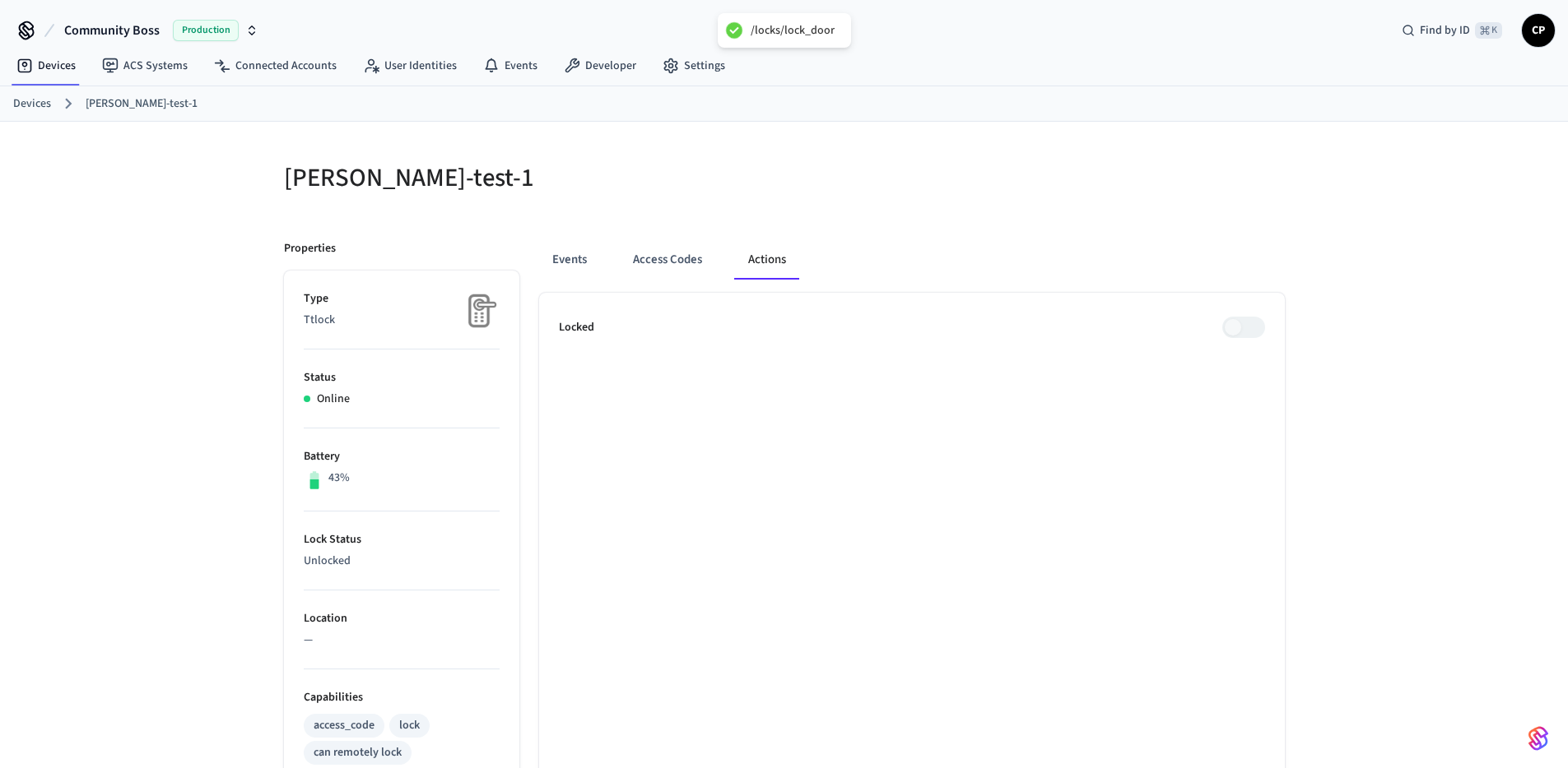
click at [225, 504] on div "mcgrath-test-1 Properties Type Ttlock Status Online Battery 43% Lock Status Unl…" at bounding box center [784, 662] width 1568 height 1081
